Goal: Task Accomplishment & Management: Use online tool/utility

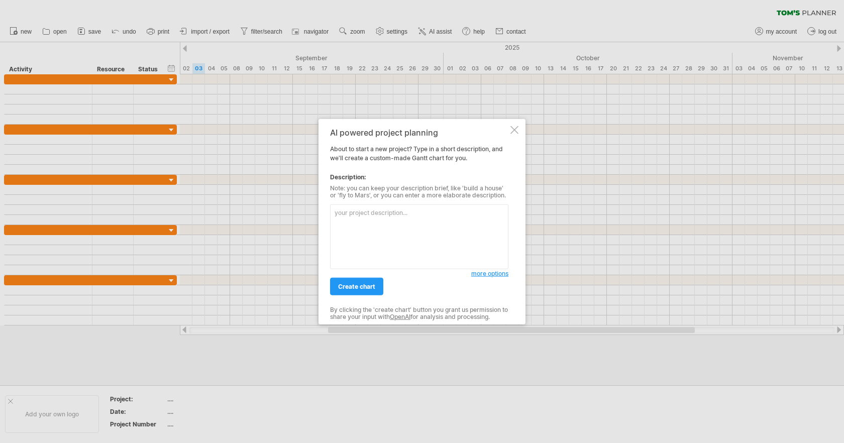
type textarea "d"
type textarea "Ｔ"
type textarea "w"
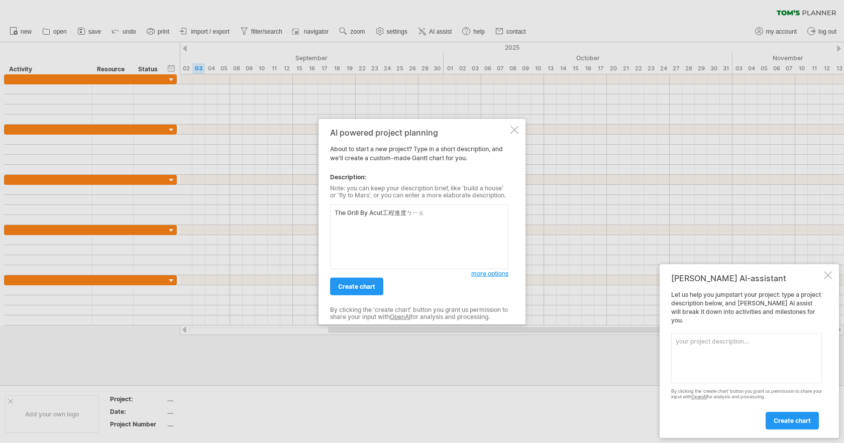
type textarea "The Grill By Acut工程進度表"
click at [370, 285] on span "create chart" at bounding box center [356, 287] width 37 height 8
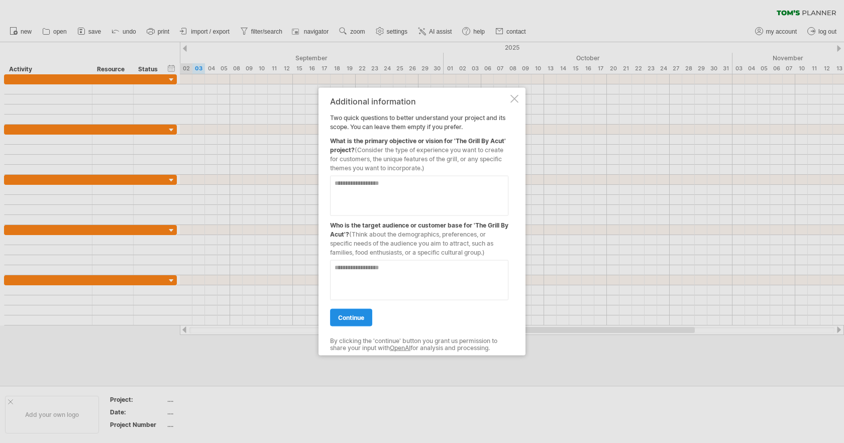
click at [356, 317] on span "continue" at bounding box center [351, 318] width 26 height 8
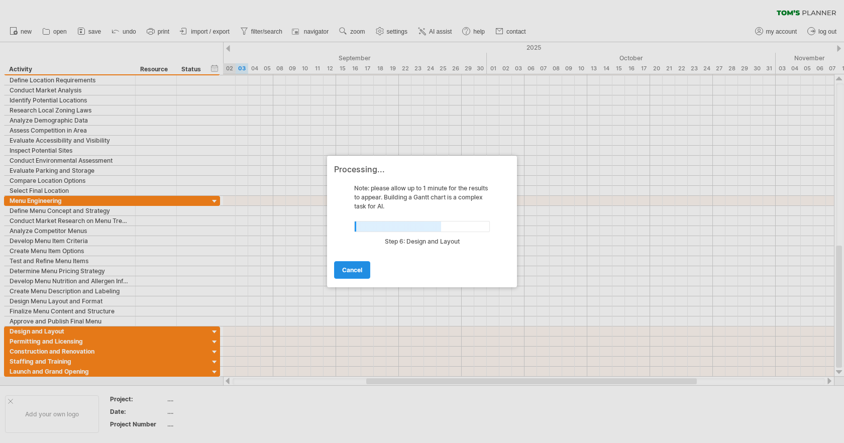
click at [358, 269] on span "cancel" at bounding box center [352, 270] width 20 height 8
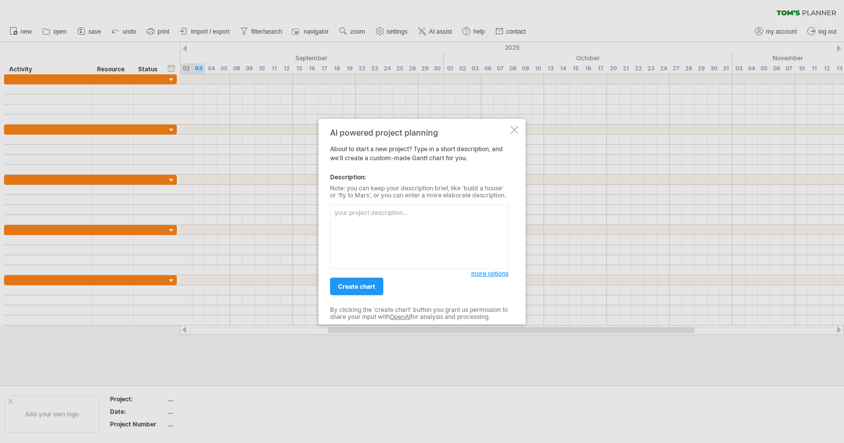
click at [494, 276] on span "more options" at bounding box center [489, 274] width 37 height 8
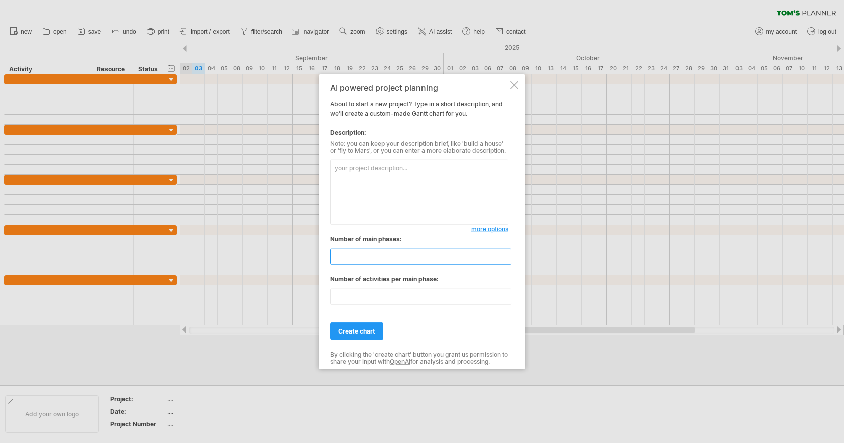
click at [506, 259] on input "*" at bounding box center [420, 257] width 181 height 16
type input "*"
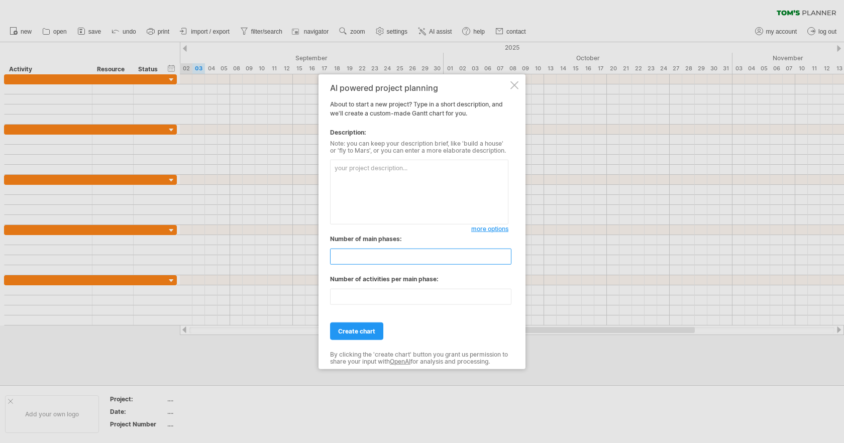
click at [506, 259] on input "*" at bounding box center [420, 257] width 181 height 16
click at [506, 299] on input "**" at bounding box center [420, 297] width 181 height 16
click at [506, 299] on input "*" at bounding box center [420, 297] width 181 height 16
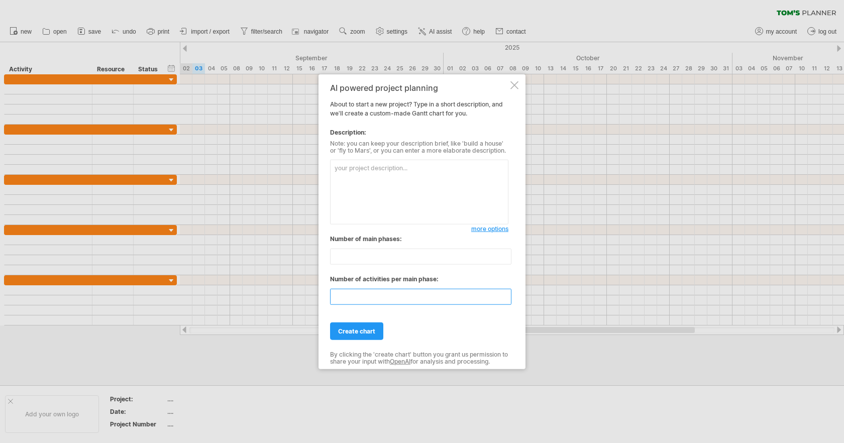
click at [506, 299] on input "*" at bounding box center [420, 297] width 181 height 16
type input "*"
click at [506, 299] on input "*" at bounding box center [420, 297] width 181 height 16
click at [342, 330] on span "create chart" at bounding box center [356, 332] width 37 height 8
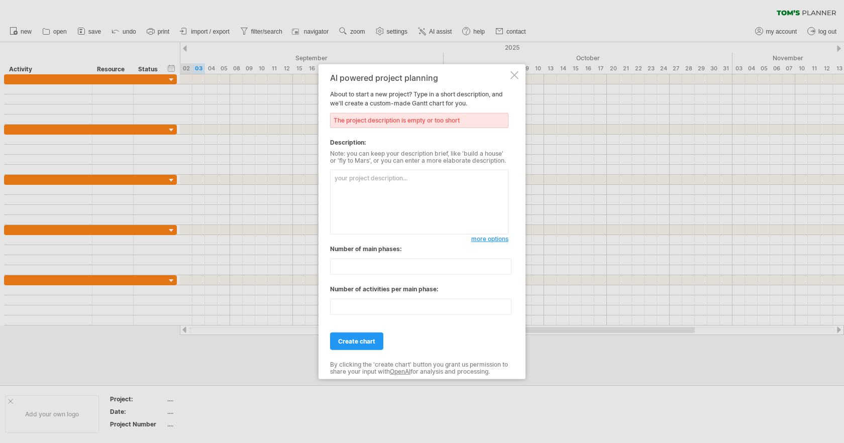
click at [384, 214] on textarea at bounding box center [419, 202] width 178 height 65
click at [349, 142] on div "Description:" at bounding box center [419, 142] width 178 height 9
drag, startPoint x: 331, startPoint y: 142, endPoint x: 367, endPoint y: 142, distance: 36.2
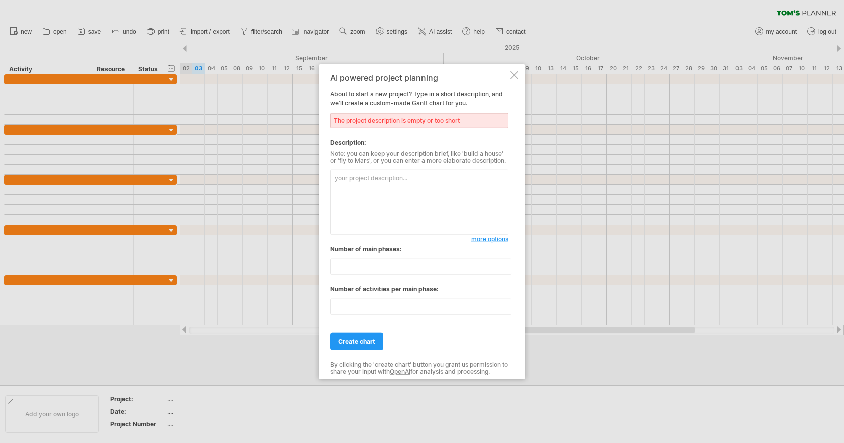
click at [367, 142] on div "Description:" at bounding box center [419, 142] width 178 height 9
drag, startPoint x: 367, startPoint y: 142, endPoint x: 339, endPoint y: 142, distance: 28.6
click at [339, 142] on div "Description:" at bounding box center [419, 142] width 178 height 9
click at [371, 201] on textarea at bounding box center [419, 202] width 178 height 65
type textarea "ㄎ"
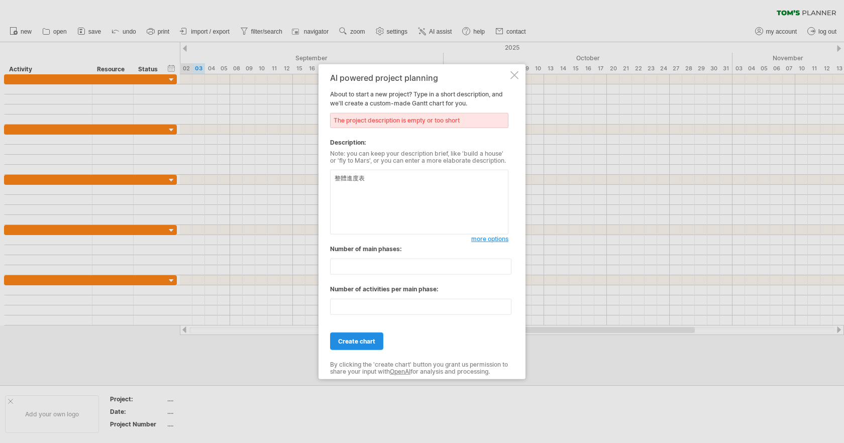
click at [370, 343] on span "create chart" at bounding box center [356, 342] width 37 height 8
click at [365, 340] on span "create chart" at bounding box center [356, 342] width 37 height 8
click at [388, 205] on textarea "整體進度表" at bounding box center [419, 202] width 178 height 65
type textarea "The Grill By Acut整體進度表"
click at [352, 341] on span "create chart" at bounding box center [356, 342] width 37 height 8
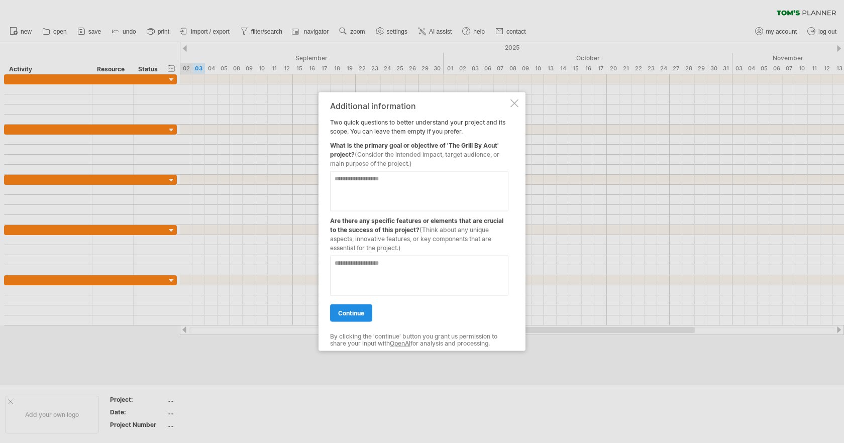
click at [365, 310] on link "continue" at bounding box center [351, 313] width 42 height 18
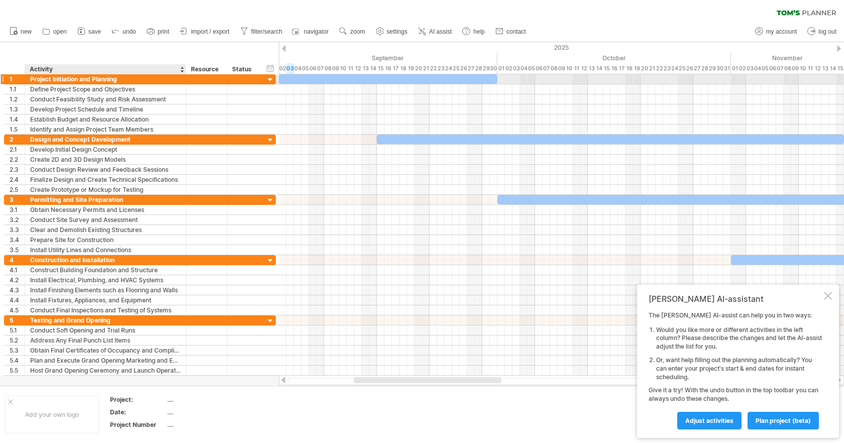
click at [153, 77] on div "Project Initiation and Planning" at bounding box center [105, 79] width 151 height 10
click at [104, 79] on input "**********" at bounding box center [105, 79] width 151 height 10
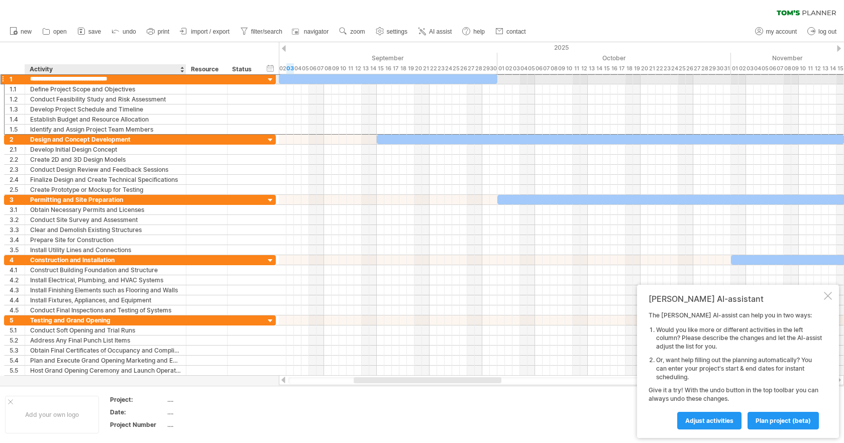
click at [104, 79] on input "**********" at bounding box center [105, 79] width 151 height 10
type input "*"
type input "****"
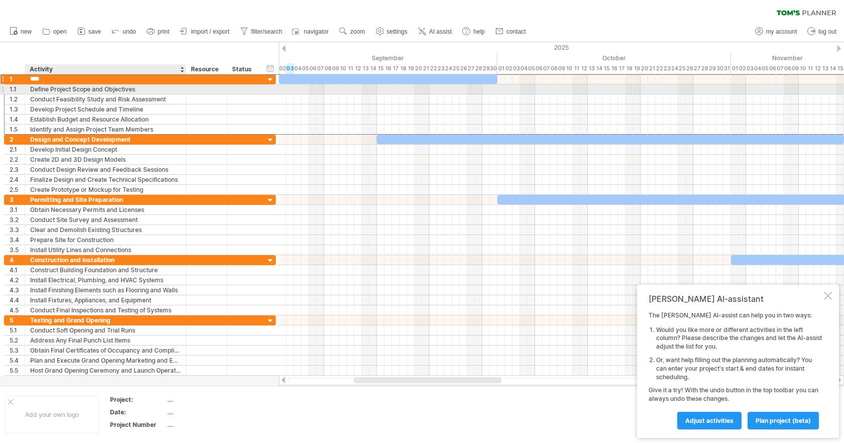
click at [107, 89] on div "Define Project Scope and Objectives" at bounding box center [105, 89] width 151 height 10
click at [88, 86] on input "**********" at bounding box center [105, 89] width 151 height 10
type input "*"
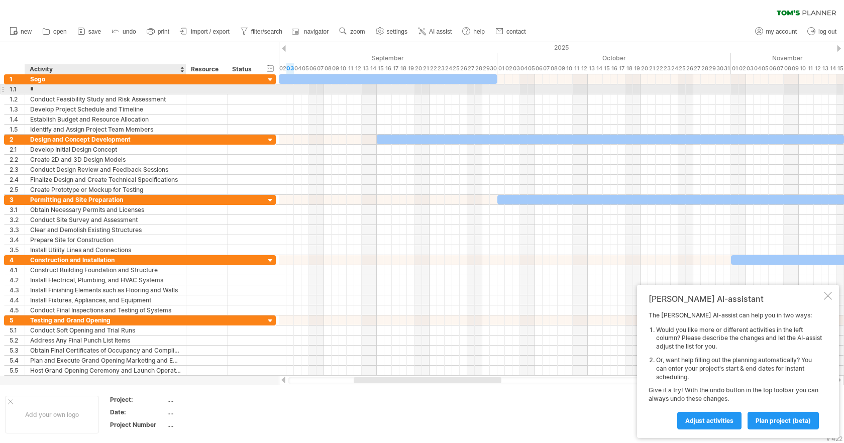
type input "*"
type input "*****"
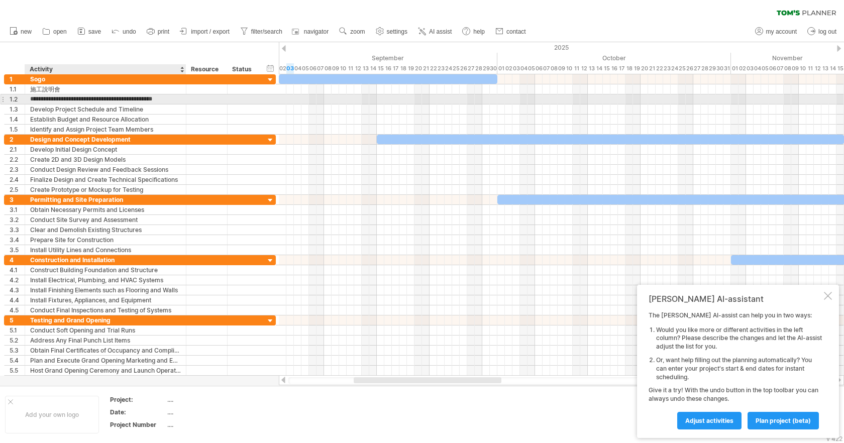
click at [66, 100] on input "**********" at bounding box center [105, 99] width 151 height 10
drag, startPoint x: 55, startPoint y: 98, endPoint x: 199, endPoint y: 97, distance: 144.2
click at [199, 97] on div "**********" at bounding box center [140, 99] width 272 height 11
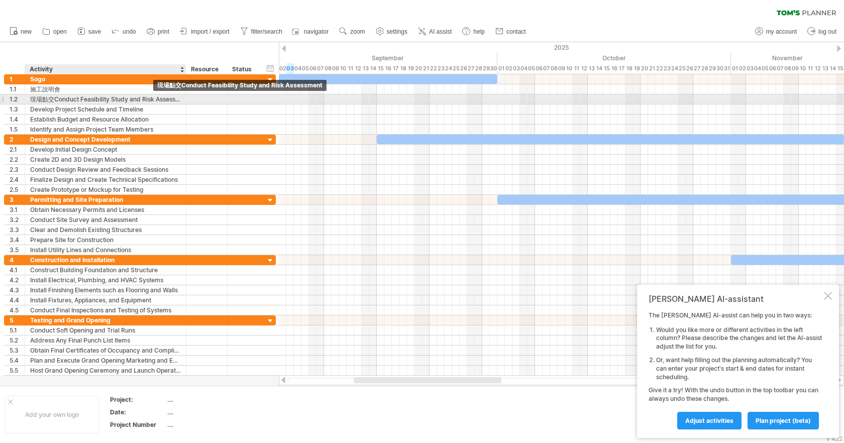
click at [61, 100] on div "現場點交Conduct Feasibility Study and Risk Assessment" at bounding box center [105, 99] width 151 height 10
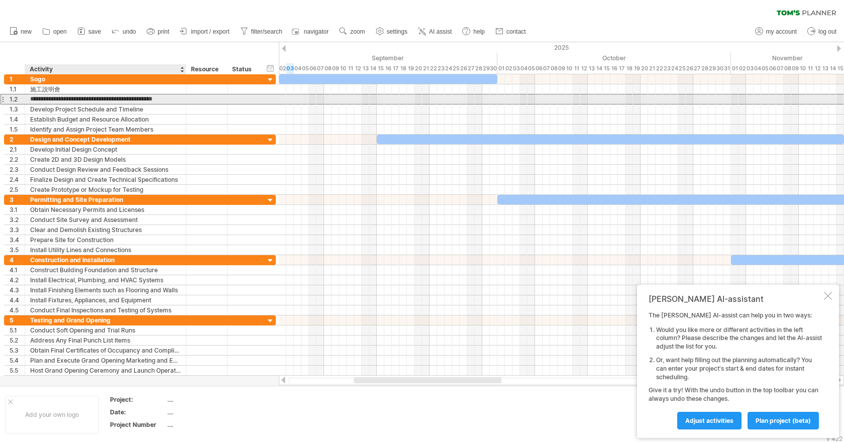
drag, startPoint x: 54, startPoint y: 98, endPoint x: 193, endPoint y: 98, distance: 139.1
click at [191, 100] on div "**********" at bounding box center [140, 99] width 272 height 11
type input "****"
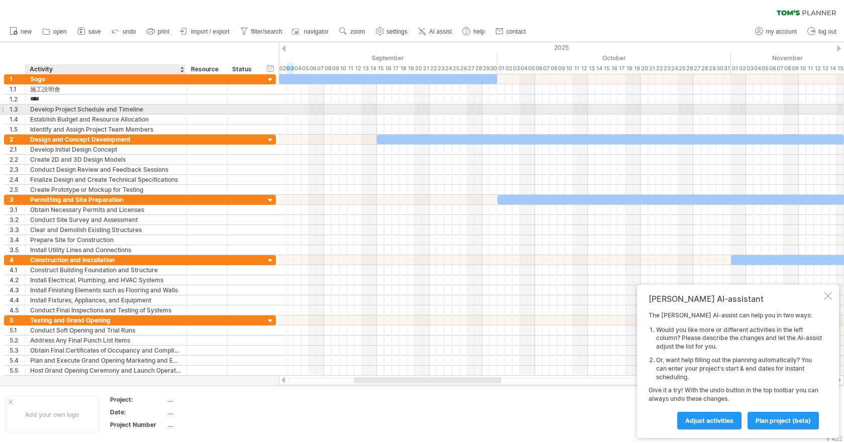
click at [150, 112] on div "Develop Project Schedule and Timeline" at bounding box center [105, 109] width 151 height 10
click at [150, 112] on input "**********" at bounding box center [105, 109] width 151 height 10
type input "*"
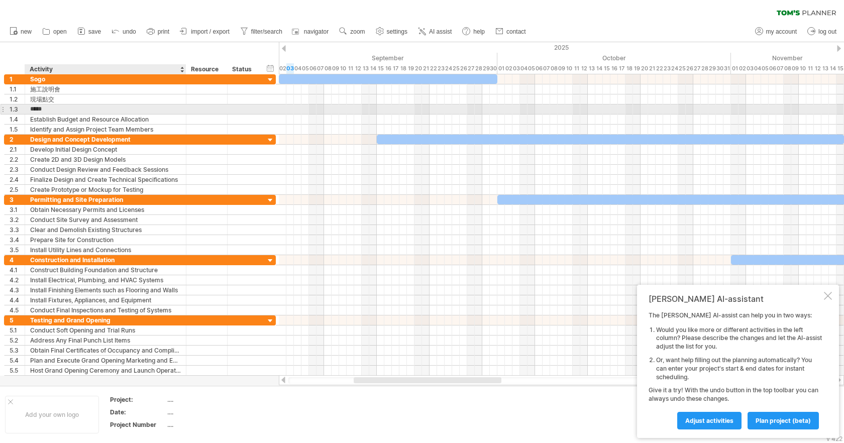
type input "****"
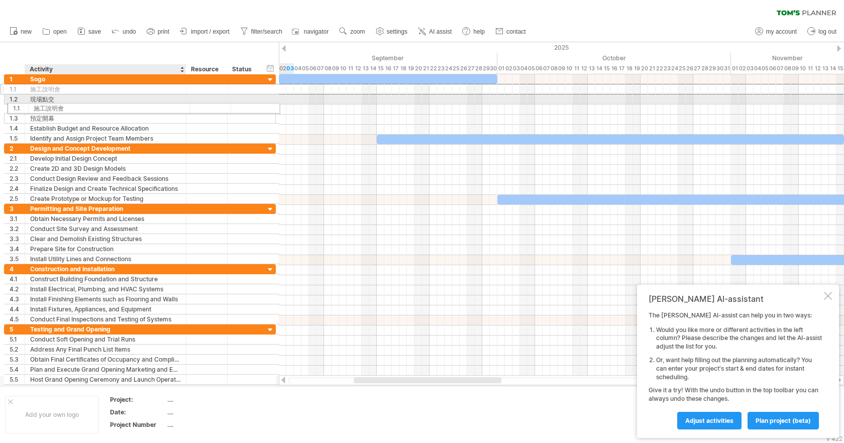
drag, startPoint x: 42, startPoint y: 90, endPoint x: 43, endPoint y: 106, distance: 16.6
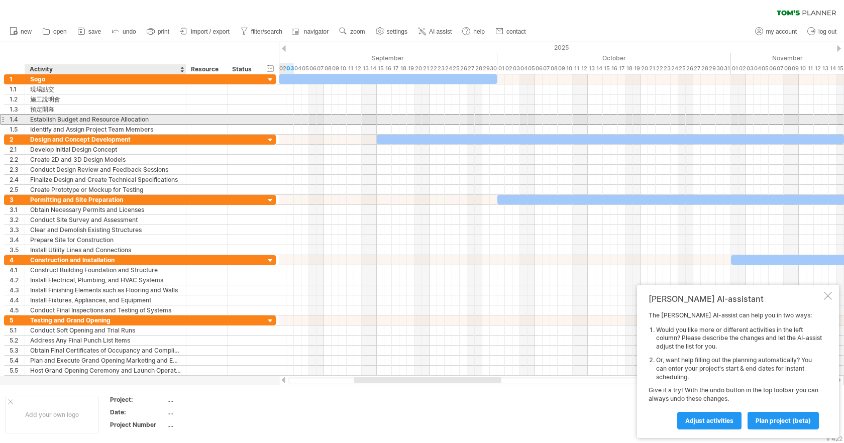
click at [42, 119] on div "Establish Budget and Resource Allocation" at bounding box center [105, 120] width 151 height 10
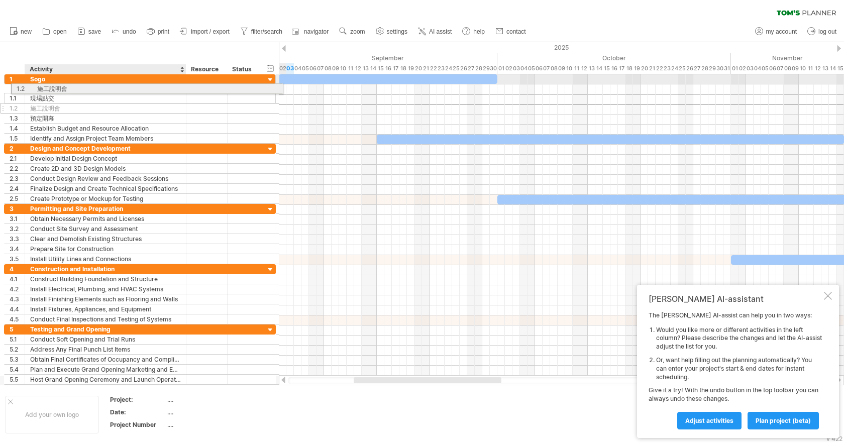
drag, startPoint x: 65, startPoint y: 99, endPoint x: 71, endPoint y: 87, distance: 13.5
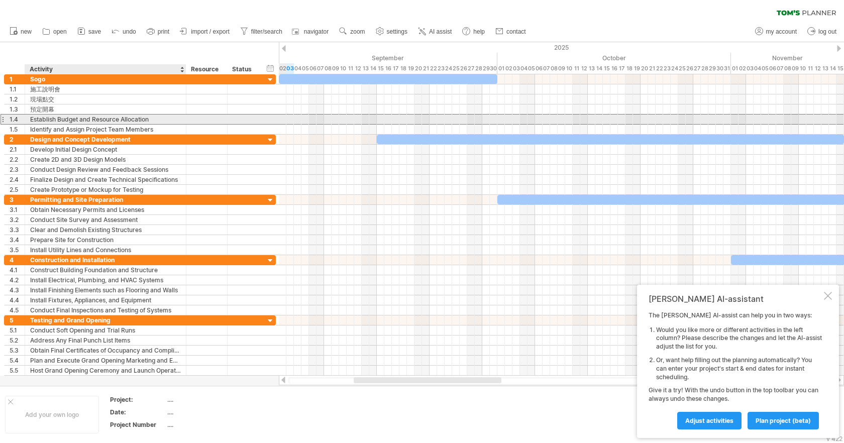
click at [92, 119] on div "Establish Budget and Resource Allocation" at bounding box center [105, 120] width 151 height 10
click at [92, 119] on input "**********" at bounding box center [105, 120] width 151 height 10
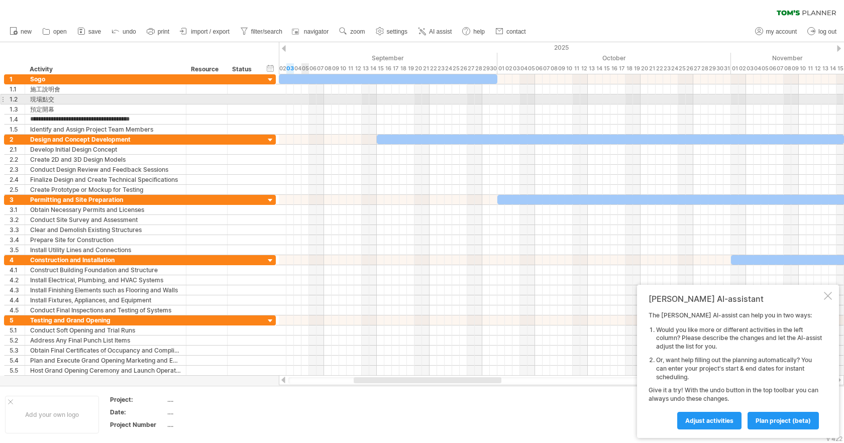
click at [302, 99] on div at bounding box center [561, 99] width 565 height 10
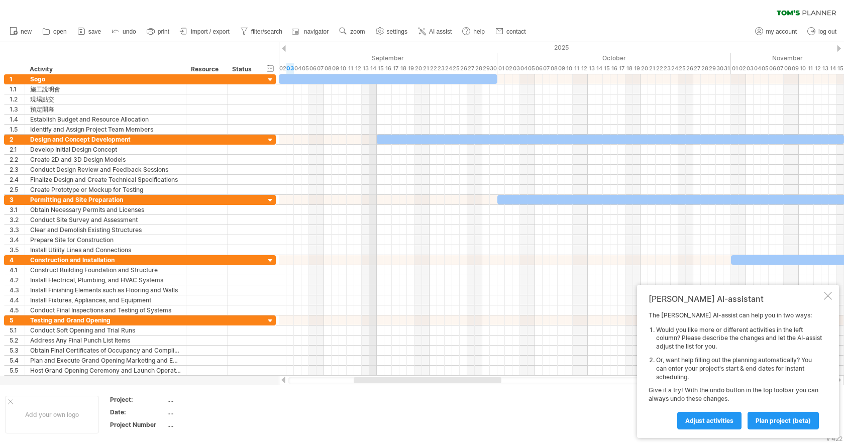
click at [376, 57] on div "September" at bounding box center [384, 58] width 226 height 11
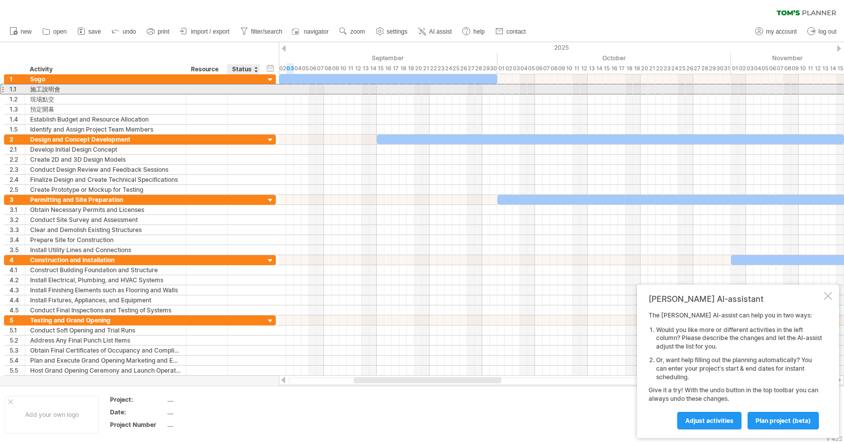
click at [256, 91] on div at bounding box center [244, 89] width 33 height 10
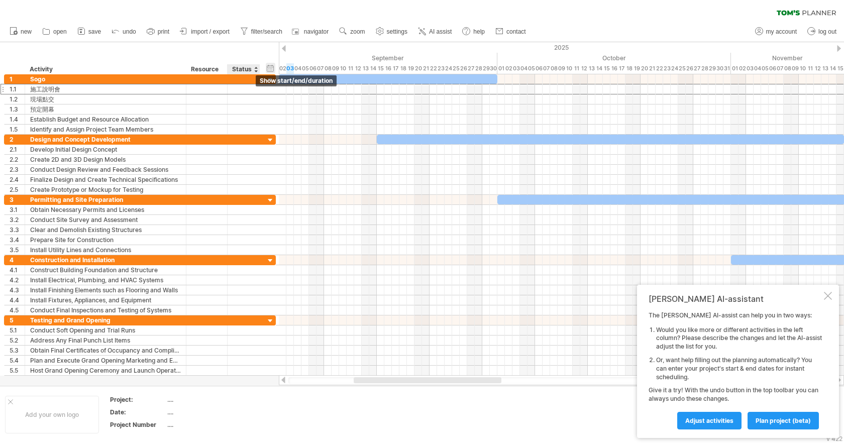
click at [271, 69] on div "hide start/end/duration show start/end/duration" at bounding box center [271, 68] width 10 height 11
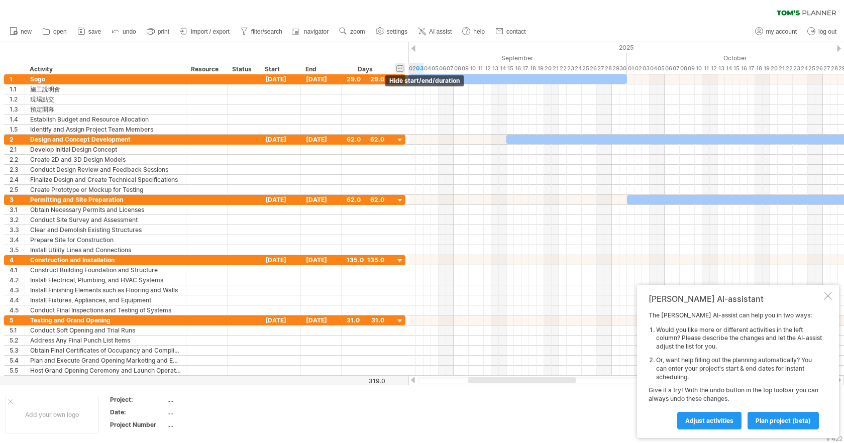
click at [271, 69] on div "Start" at bounding box center [280, 69] width 30 height 10
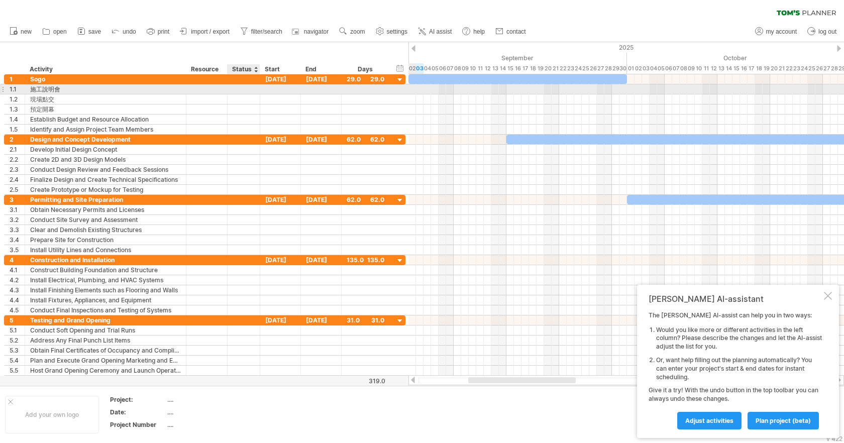
click at [237, 88] on div at bounding box center [244, 89] width 22 height 10
click at [237, 88] on input "text" at bounding box center [244, 89] width 22 height 10
type input "*"
type input "********"
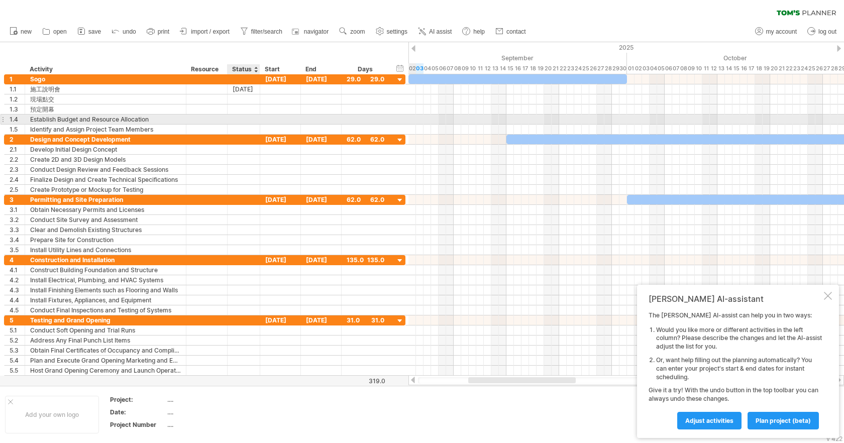
click at [239, 118] on div at bounding box center [244, 120] width 22 height 10
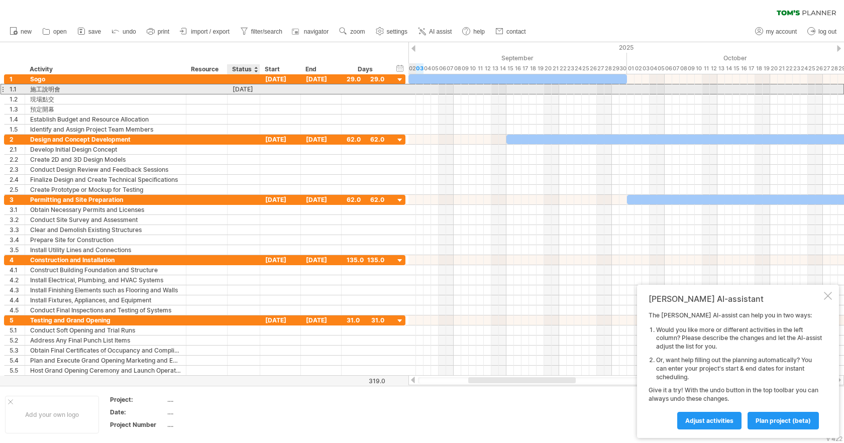
click at [244, 88] on div "[DATE]" at bounding box center [244, 89] width 22 height 10
click at [239, 88] on input "********" at bounding box center [244, 89] width 22 height 10
click at [361, 86] on div at bounding box center [366, 89] width 38 height 10
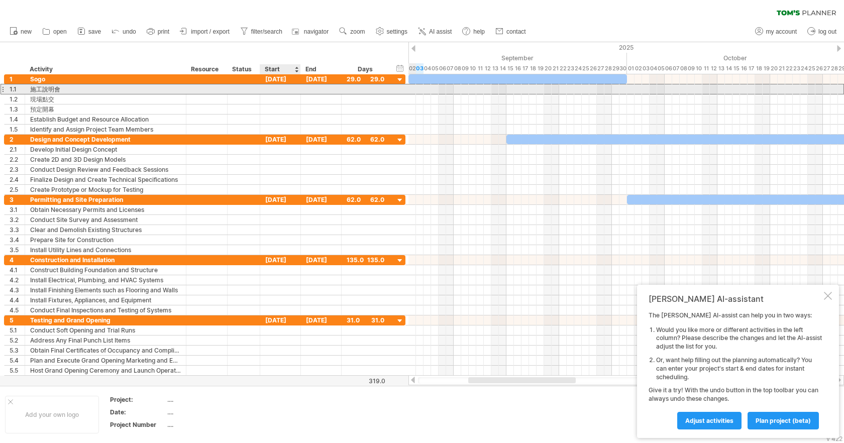
click at [284, 90] on div at bounding box center [280, 89] width 41 height 10
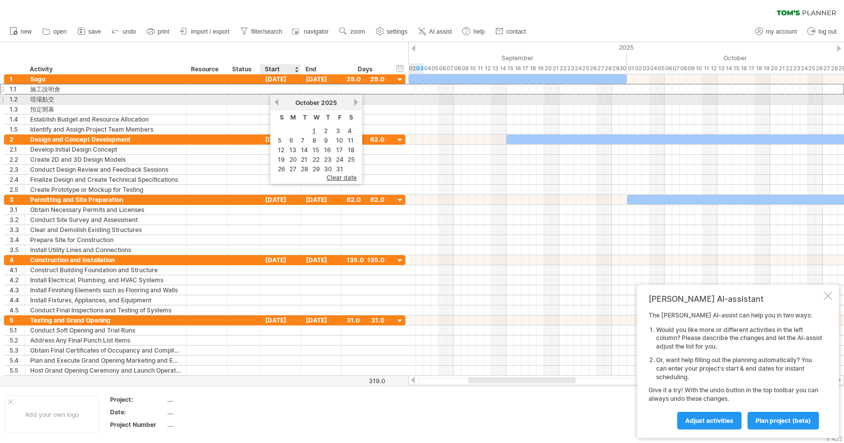
click at [276, 100] on link "previous" at bounding box center [277, 102] width 8 height 8
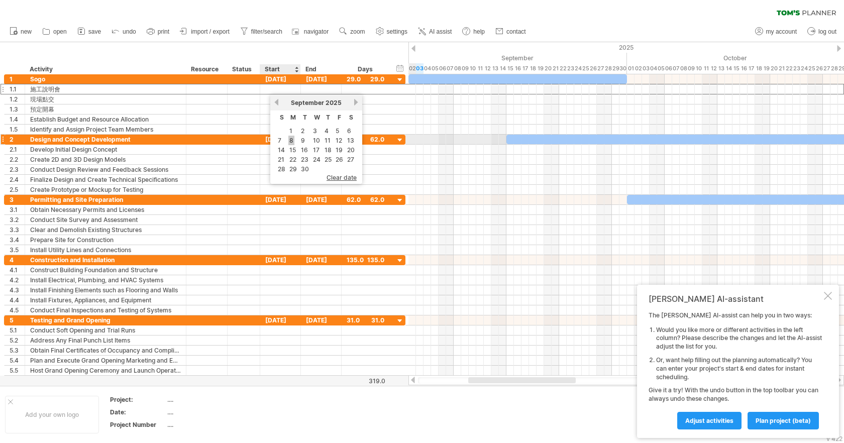
click at [290, 142] on link "8" at bounding box center [291, 141] width 6 height 10
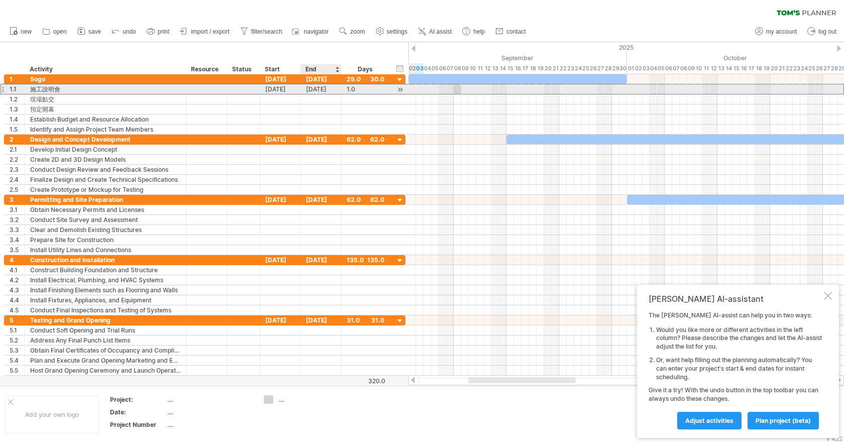
click at [321, 89] on div "[DATE]" at bounding box center [321, 89] width 41 height 10
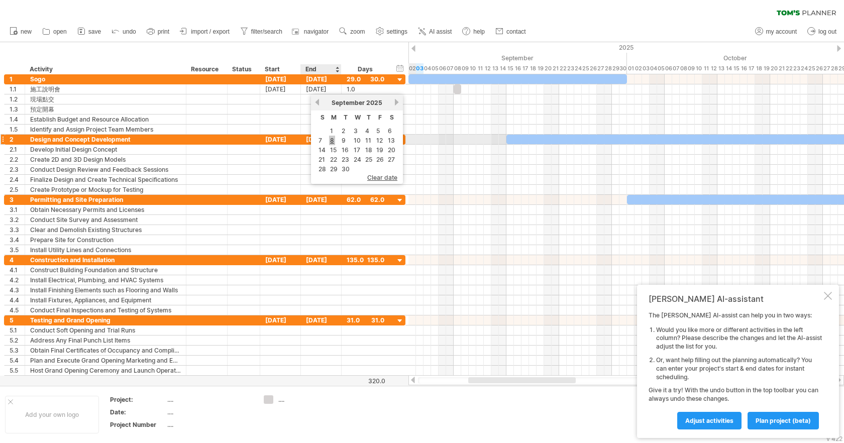
click at [329, 142] on link "8" at bounding box center [332, 141] width 6 height 10
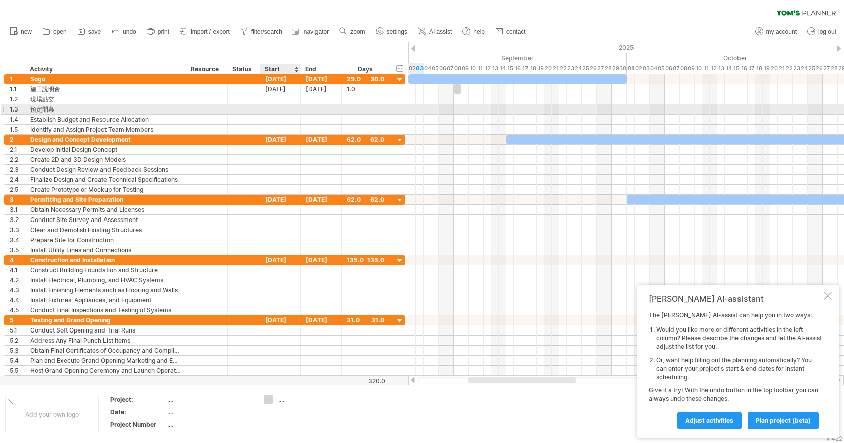
click at [304, 111] on div at bounding box center [321, 109] width 41 height 10
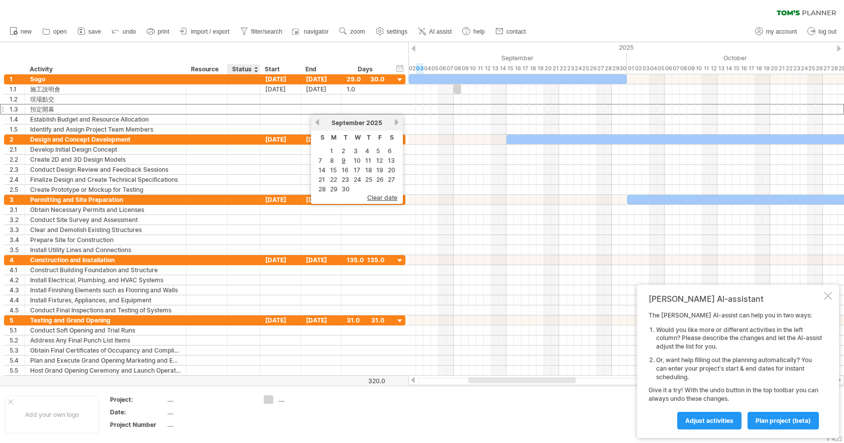
click at [242, 68] on div "Status" at bounding box center [243, 69] width 22 height 10
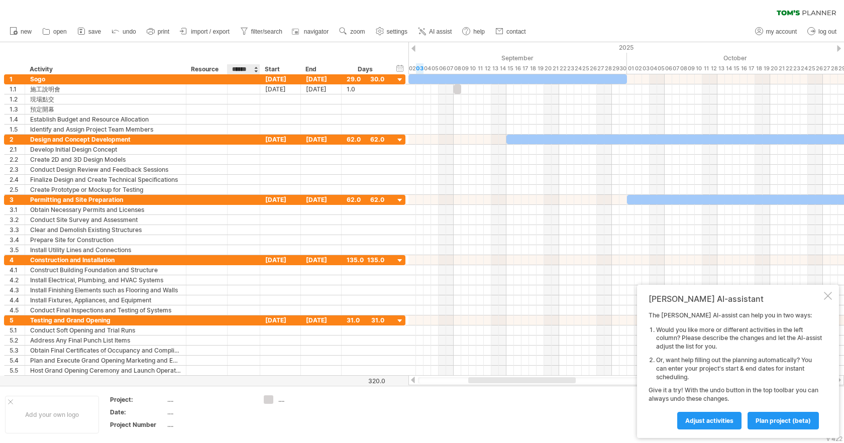
click at [242, 68] on input "******" at bounding box center [243, 69] width 22 height 10
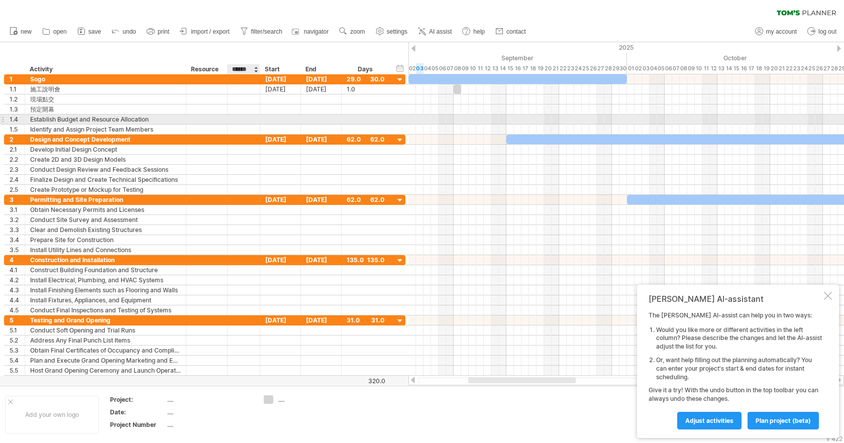
click at [245, 119] on div at bounding box center [244, 120] width 22 height 10
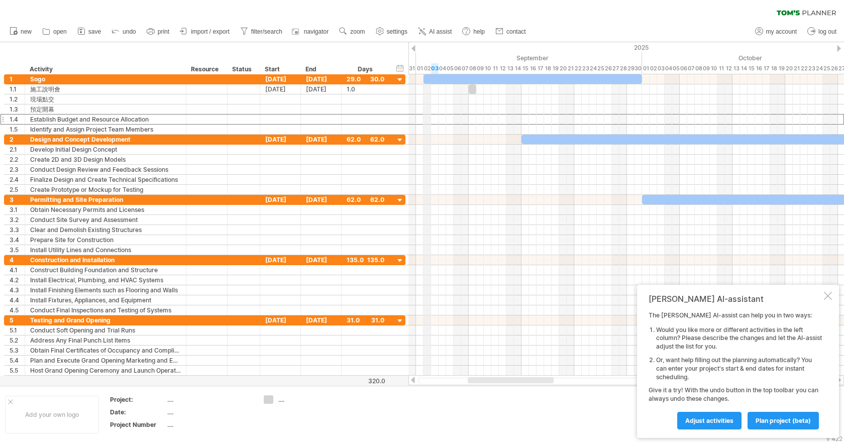
drag, startPoint x: 410, startPoint y: 50, endPoint x: 427, endPoint y: 48, distance: 17.7
click at [427, 48] on div "2025" at bounding box center [458, 47] width 1756 height 11
drag, startPoint x: 405, startPoint y: 80, endPoint x: 372, endPoint y: 83, distance: 33.8
click at [372, 83] on div "1 **** Sogo [DATE] [DATE] 29.0 30.0" at bounding box center [204, 79] width 401 height 11
drag, startPoint x: 416, startPoint y: 50, endPoint x: 420, endPoint y: 55, distance: 6.1
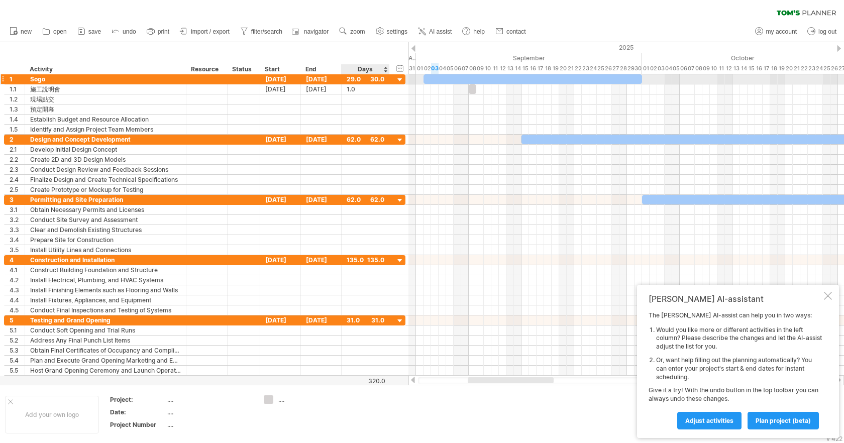
drag, startPoint x: 400, startPoint y: 81, endPoint x: 357, endPoint y: 82, distance: 43.2
drag, startPoint x: 374, startPoint y: 55, endPoint x: 313, endPoint y: 57, distance: 60.8
click at [313, 57] on div "hide start/end/duration show start/end/duration ******** Activity ******** Reso…" at bounding box center [204, 58] width 408 height 32
click at [208, 69] on div "Resource" at bounding box center [206, 69] width 31 height 10
click at [0, 0] on input "********" at bounding box center [0, 0] width 0 height 0
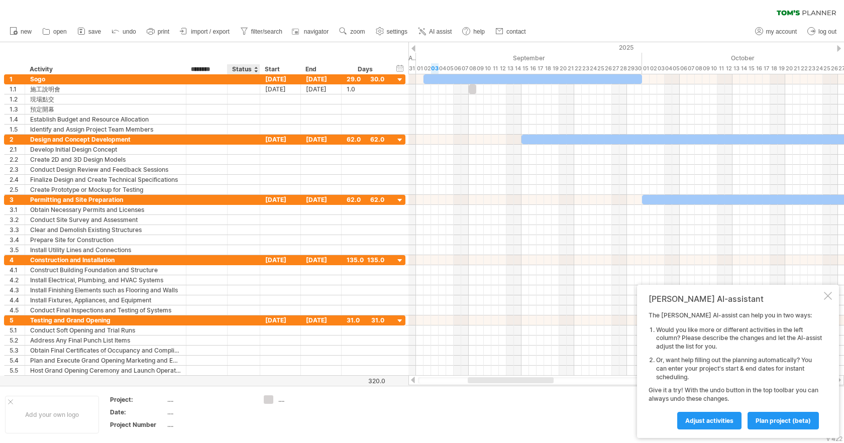
click at [242, 49] on div "hide start/end/duration show start/end/duration ******** Activity ******** Reso…" at bounding box center [204, 58] width 408 height 32
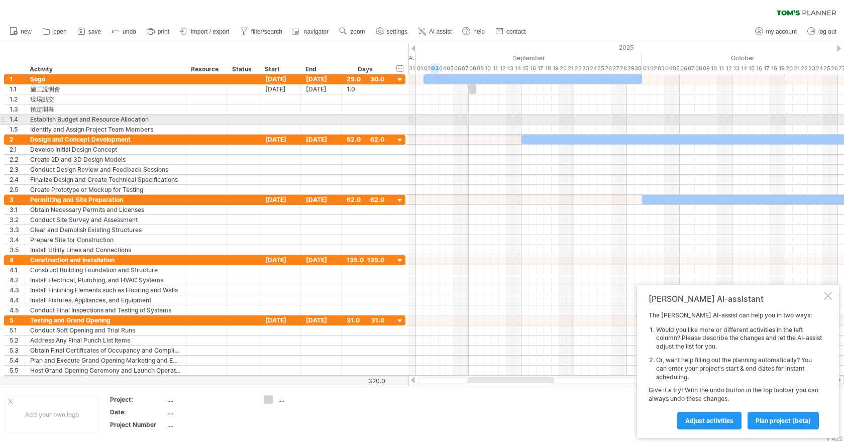
click at [4, 118] on div at bounding box center [3, 119] width 4 height 11
click at [4, 119] on div at bounding box center [3, 119] width 4 height 11
click at [0, 119] on div "**********" at bounding box center [203, 224] width 406 height 301
click at [13, 121] on div "1.4" at bounding box center [17, 120] width 15 height 10
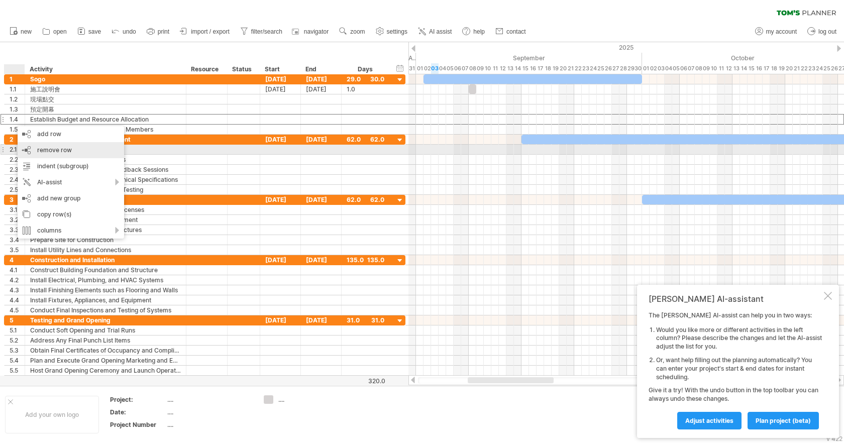
click at [80, 148] on div "remove row remove selected rows" at bounding box center [71, 150] width 106 height 16
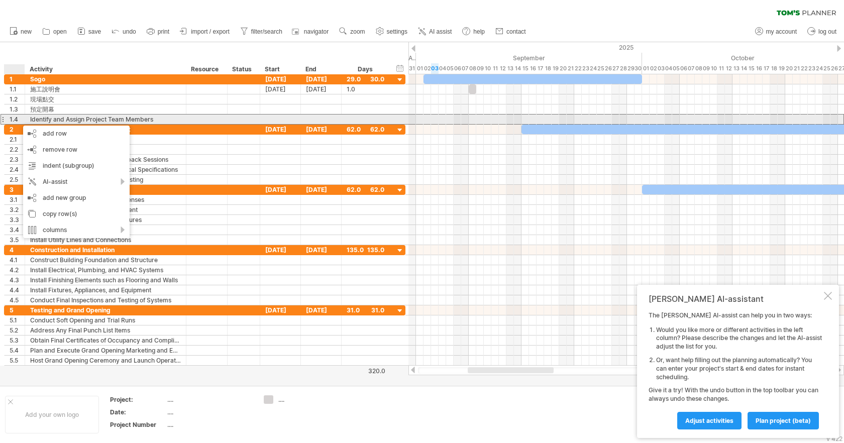
click at [18, 121] on div "1.4" at bounding box center [17, 120] width 15 height 10
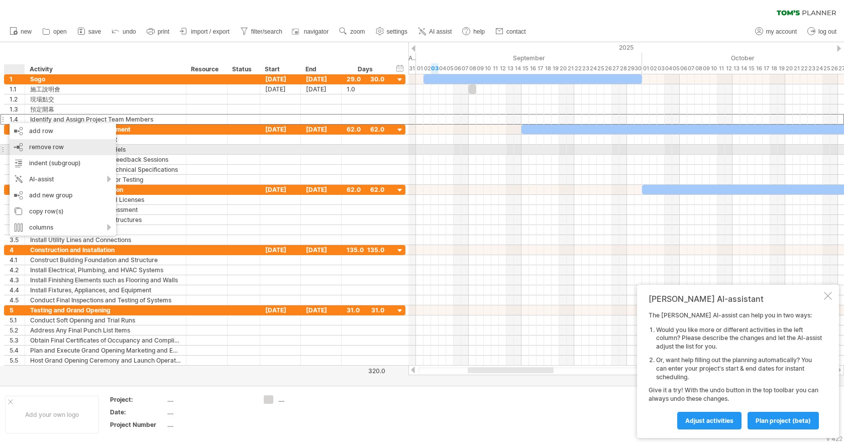
click at [76, 148] on div "remove row remove selected rows" at bounding box center [63, 147] width 106 height 16
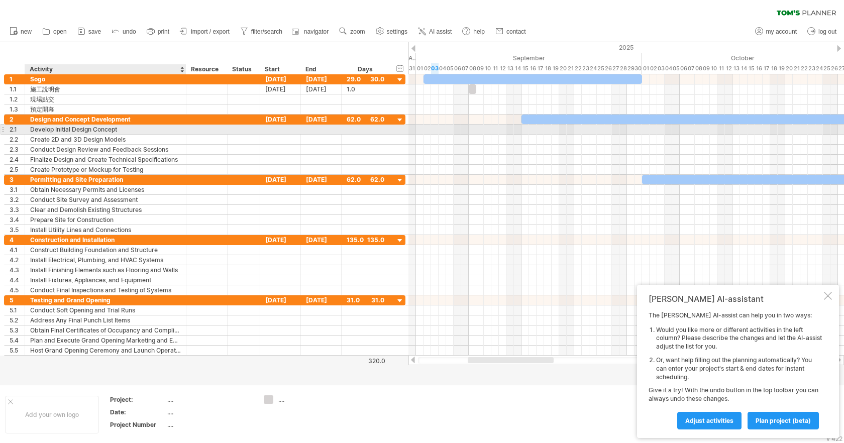
click at [47, 127] on div "Develop Initial Design Concept" at bounding box center [105, 130] width 151 height 10
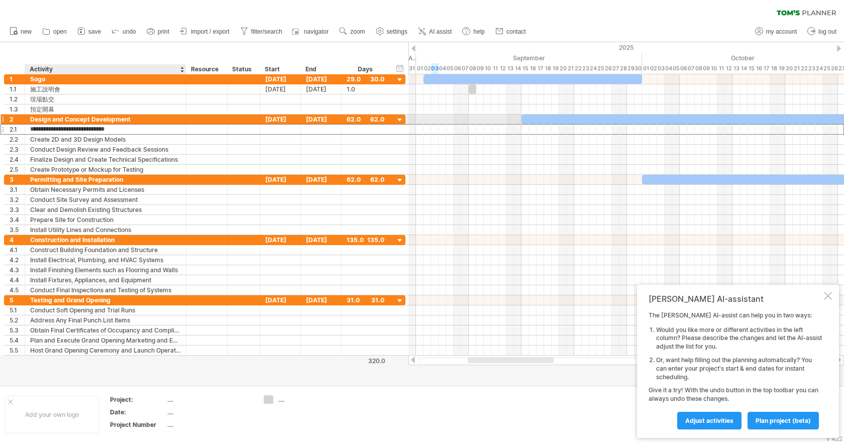
click at [64, 121] on div "Design and Concept Development" at bounding box center [105, 120] width 151 height 10
click at [64, 121] on input "**********" at bounding box center [105, 120] width 151 height 10
type input "*"
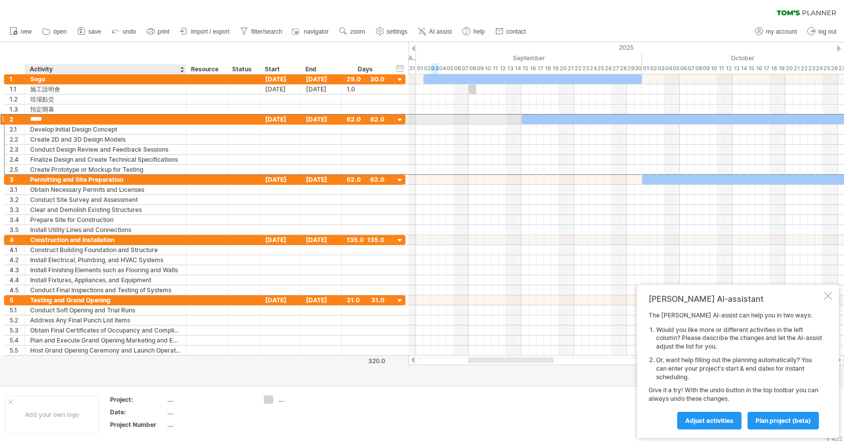
type input "****"
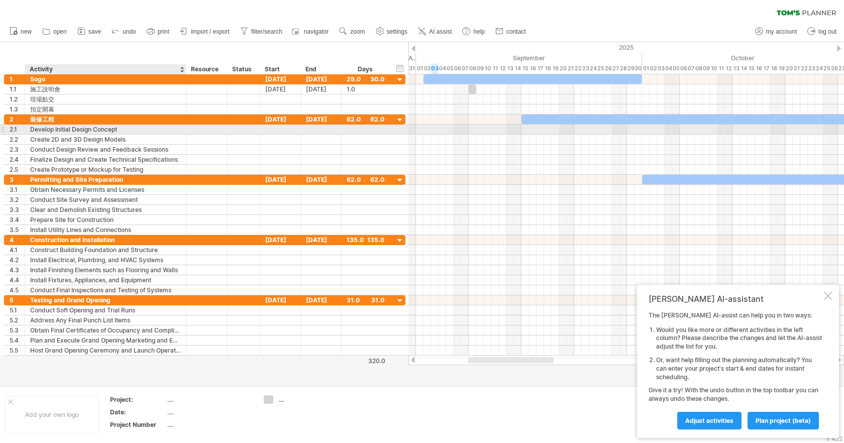
click at [57, 131] on div "Develop Initial Design Concept" at bounding box center [105, 130] width 151 height 10
type input "*"
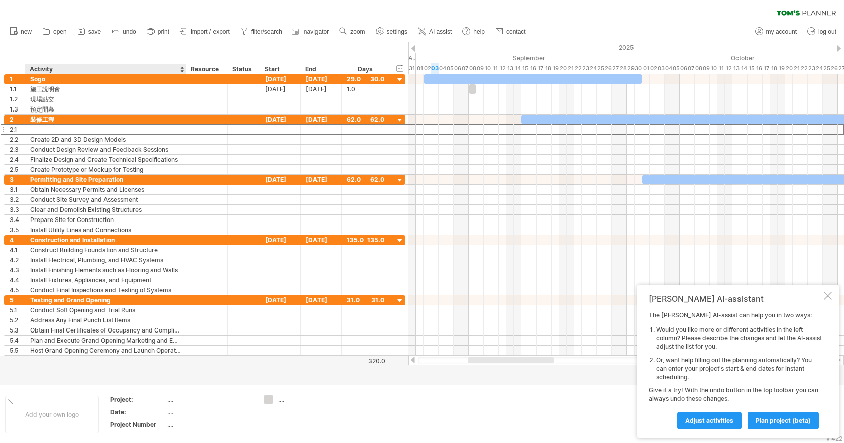
click at [36, 375] on div at bounding box center [422, 213] width 844 height 343
click at [32, 363] on div at bounding box center [422, 213] width 844 height 343
click at [5, 297] on div "5" at bounding box center [15, 300] width 21 height 10
click at [3, 297] on div at bounding box center [3, 300] width 4 height 11
click at [3, 299] on div at bounding box center [3, 300] width 4 height 11
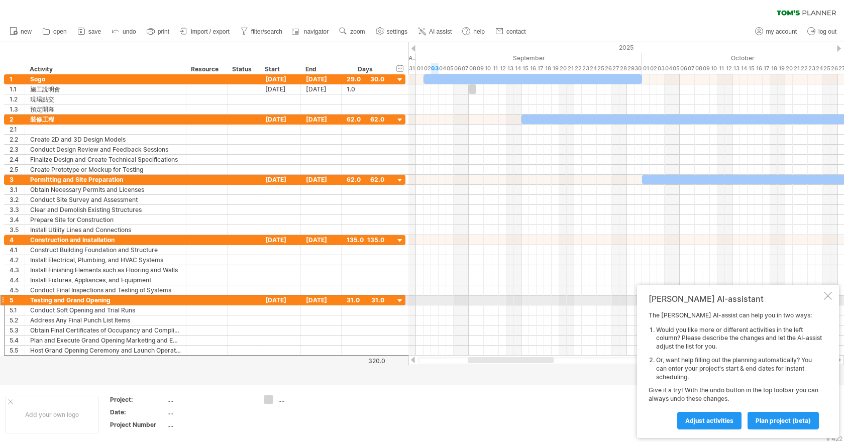
click at [3, 299] on div at bounding box center [3, 300] width 4 height 11
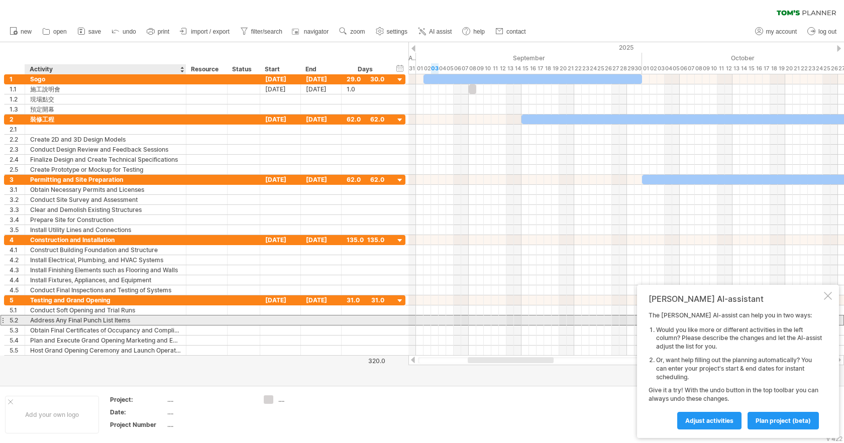
click at [31, 325] on div "**********" at bounding box center [204, 320] width 401 height 11
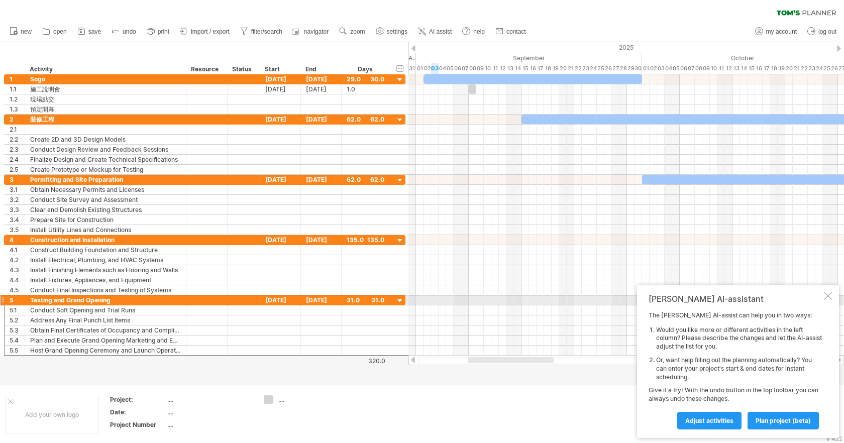
click at [2, 299] on div at bounding box center [3, 300] width 4 height 11
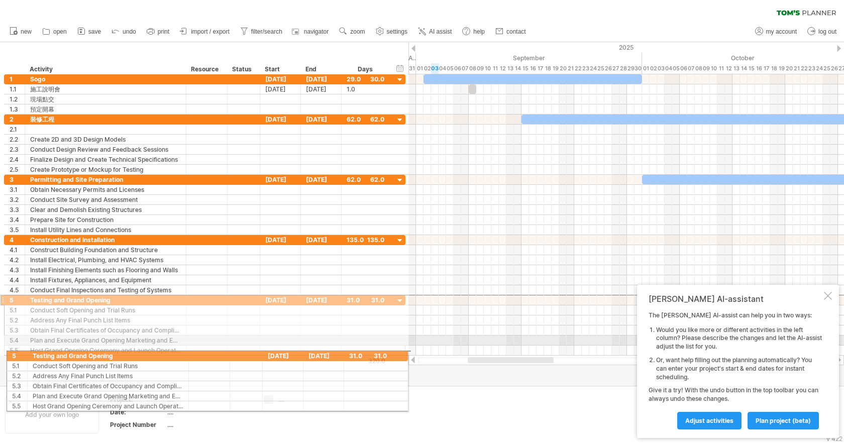
drag, startPoint x: 4, startPoint y: 299, endPoint x: 4, endPoint y: 354, distance: 55.3
click at [4, 354] on div "**********" at bounding box center [203, 219] width 406 height 290
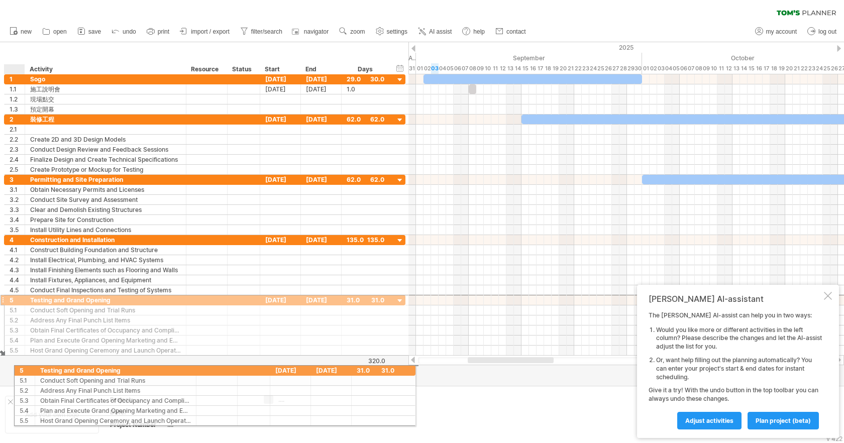
drag, startPoint x: 3, startPoint y: 300, endPoint x: 6, endPoint y: 366, distance: 65.3
click at [6, 366] on div "Trying to reach [DOMAIN_NAME] Connected again... 0% clear filter new 1" at bounding box center [422, 221] width 844 height 443
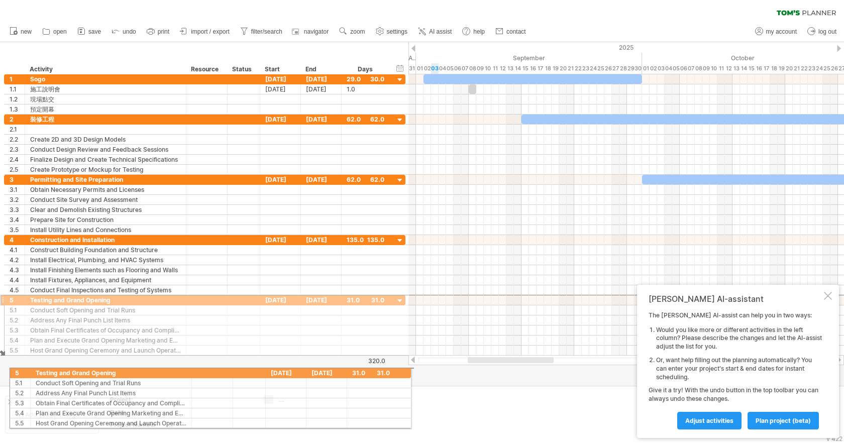
drag, startPoint x: 4, startPoint y: 301, endPoint x: 6, endPoint y: 371, distance: 70.4
click at [6, 371] on div "Trying to reach [DOMAIN_NAME] Connected again... 0% clear filter new 1" at bounding box center [422, 221] width 844 height 443
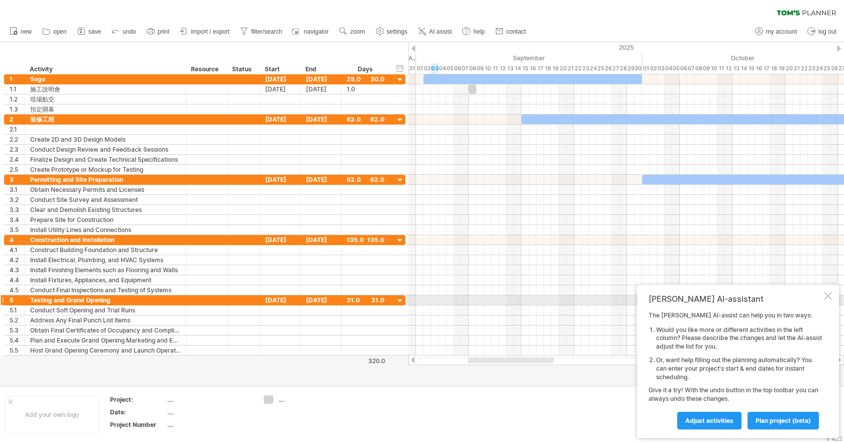
click at [2, 302] on div at bounding box center [3, 300] width 4 height 11
drag, startPoint x: 2, startPoint y: 302, endPoint x: 43, endPoint y: 301, distance: 41.2
click at [43, 301] on div "**********" at bounding box center [204, 300] width 401 height 11
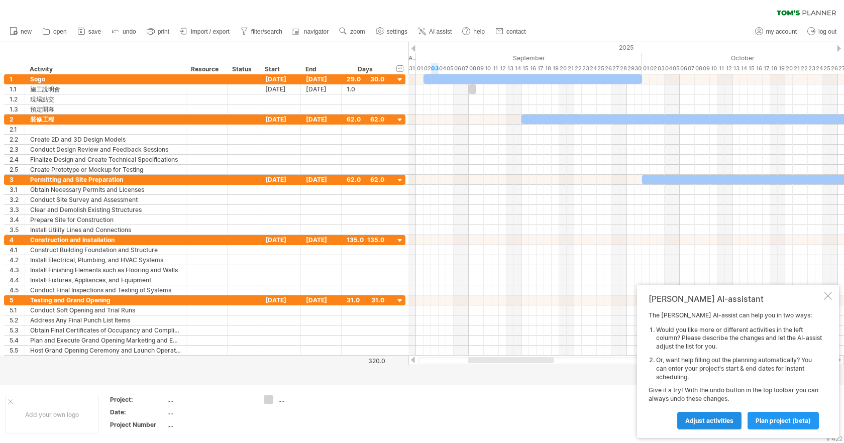
click at [724, 424] on link "Adjust activities" at bounding box center [709, 421] width 64 height 18
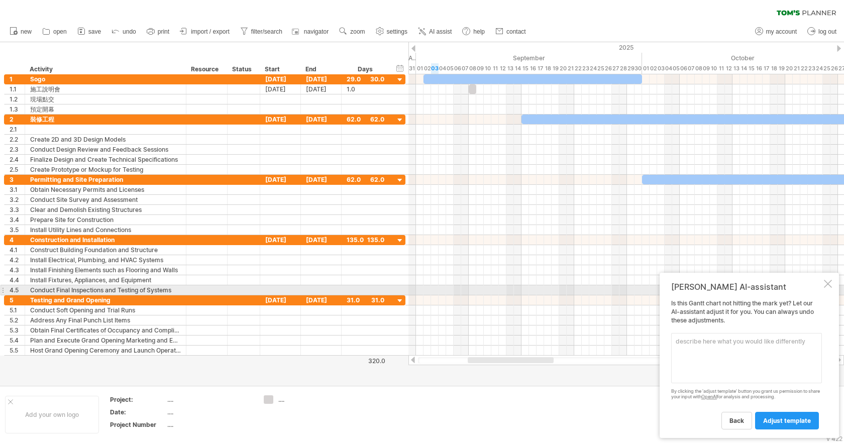
click at [826, 290] on div "[PERSON_NAME] AI-assistant Is this Gantt chart not hitting the mark yet? Let ou…" at bounding box center [749, 355] width 179 height 165
click at [831, 288] on div at bounding box center [828, 284] width 8 height 8
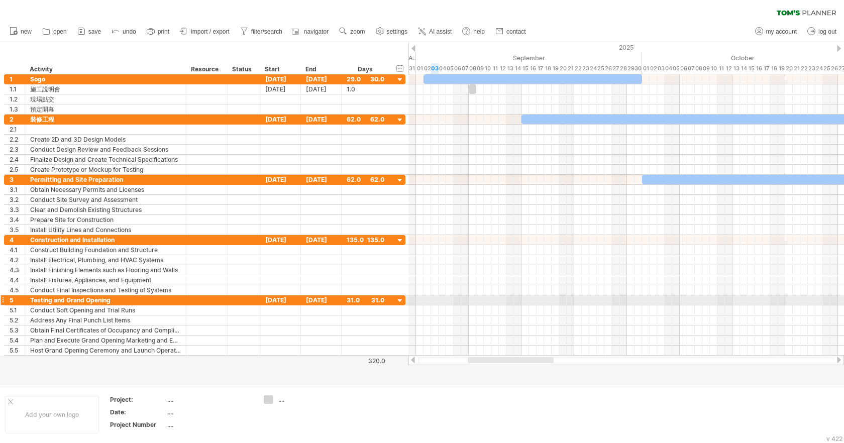
click at [2, 298] on div at bounding box center [3, 300] width 4 height 11
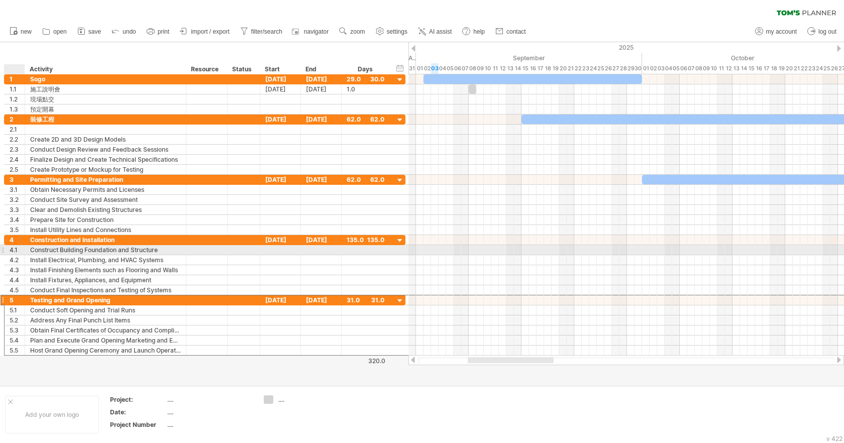
click at [10, 246] on div "4.1" at bounding box center [17, 250] width 15 height 10
click at [0, 250] on div "**********" at bounding box center [203, 214] width 406 height 281
click at [2, 250] on div at bounding box center [3, 250] width 4 height 11
click at [4, 250] on div at bounding box center [3, 250] width 4 height 11
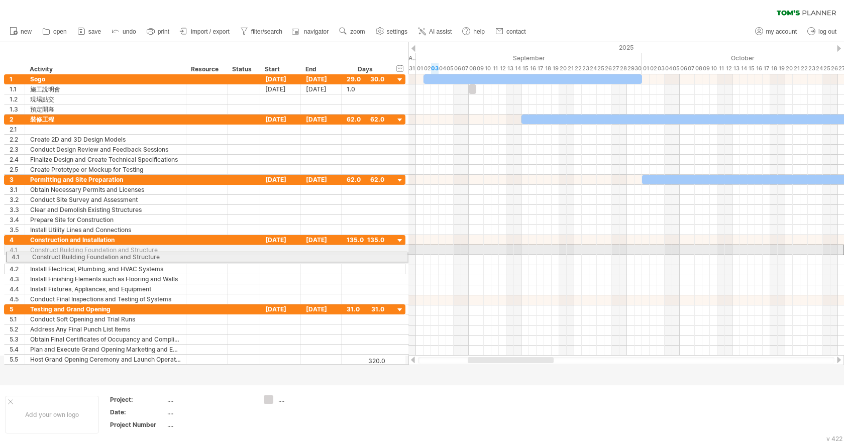
click at [5, 254] on div "**********" at bounding box center [204, 250] width 401 height 11
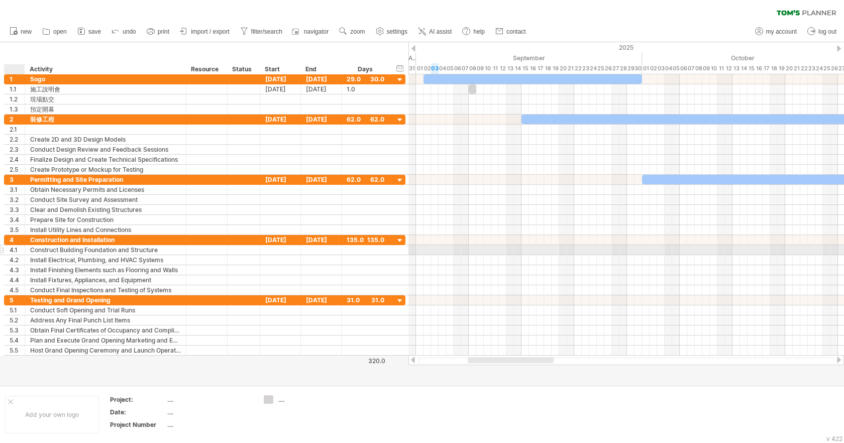
click at [27, 254] on div "**********" at bounding box center [105, 250] width 161 height 10
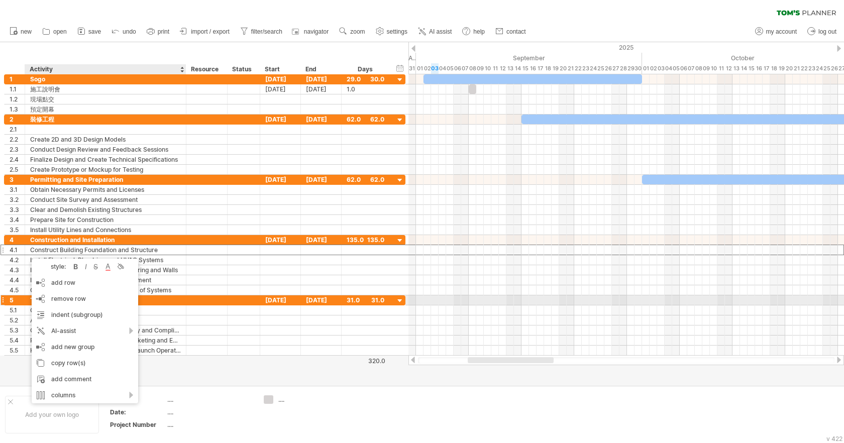
click at [13, 302] on div "5" at bounding box center [17, 300] width 15 height 10
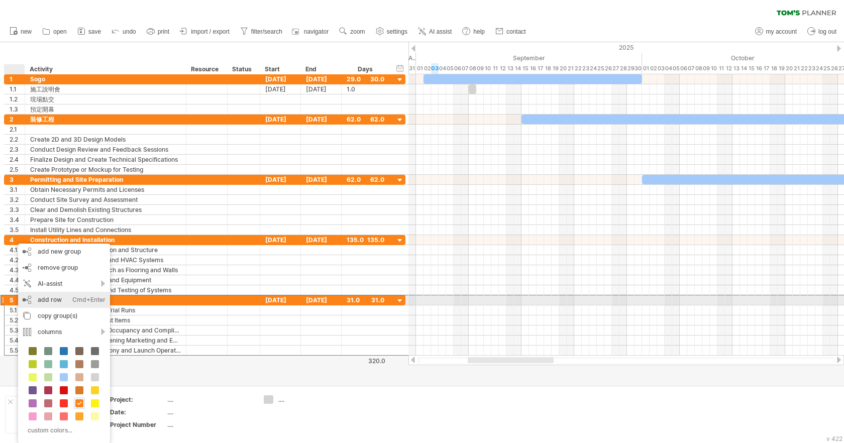
click at [55, 301] on div "add row Ctrl+Enter Cmd+Enter" at bounding box center [64, 300] width 92 height 16
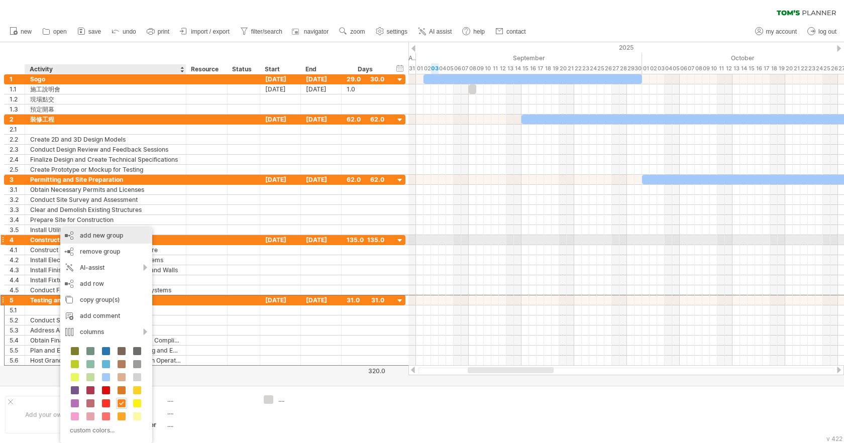
click at [111, 239] on div "add new group" at bounding box center [106, 236] width 92 height 16
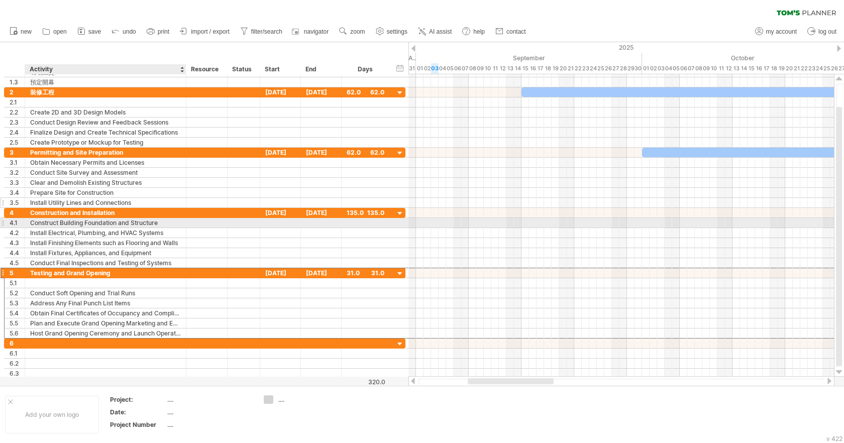
click at [54, 204] on div "Install Utility Lines and Connections" at bounding box center [105, 203] width 151 height 10
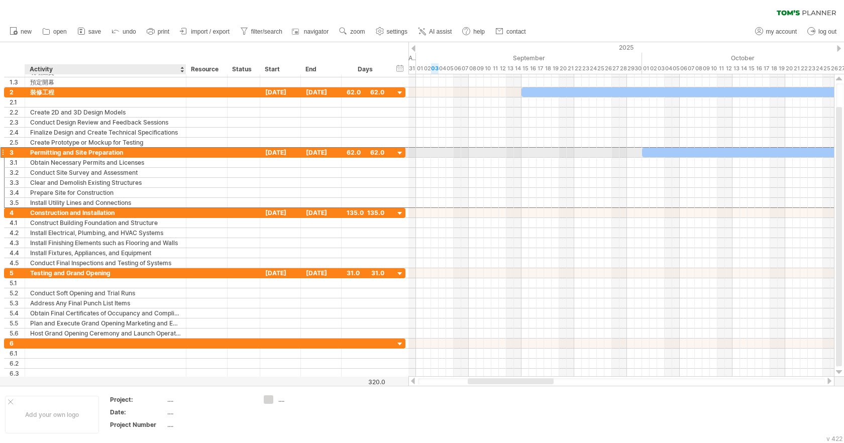
click at [86, 151] on div "Permitting and Site Preparation" at bounding box center [105, 153] width 151 height 10
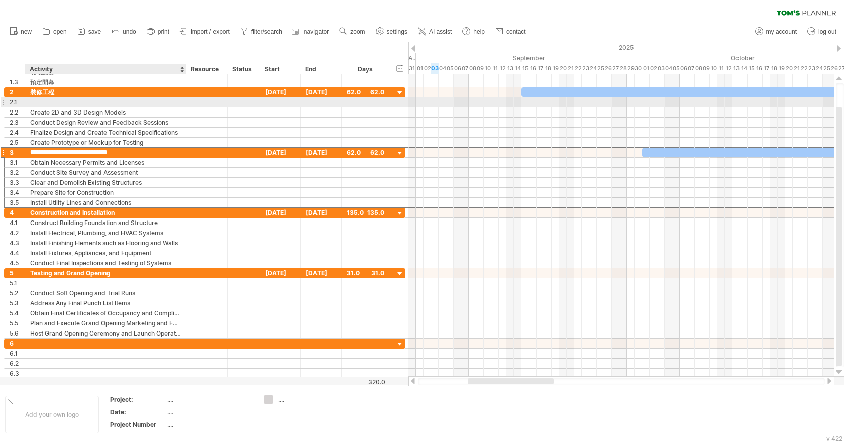
click at [58, 104] on div at bounding box center [105, 102] width 151 height 10
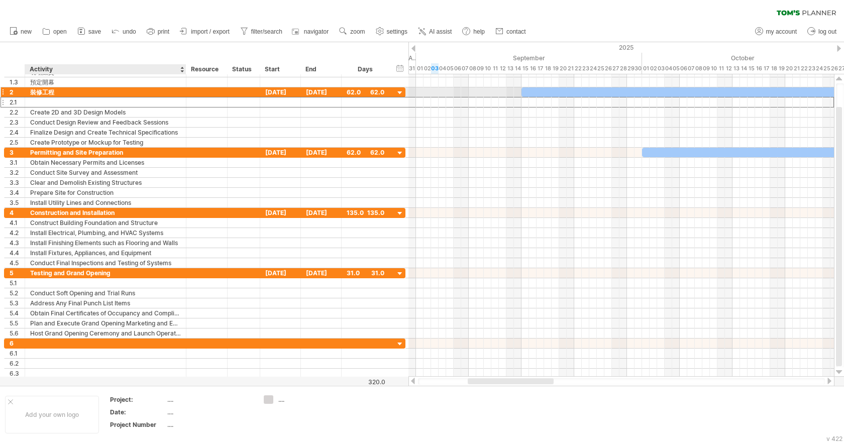
type input "*"
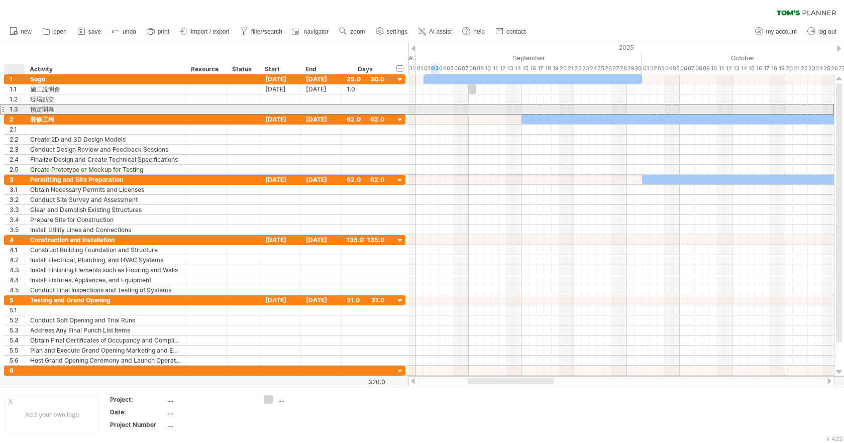
click at [8, 110] on div "1.3" at bounding box center [15, 109] width 21 height 10
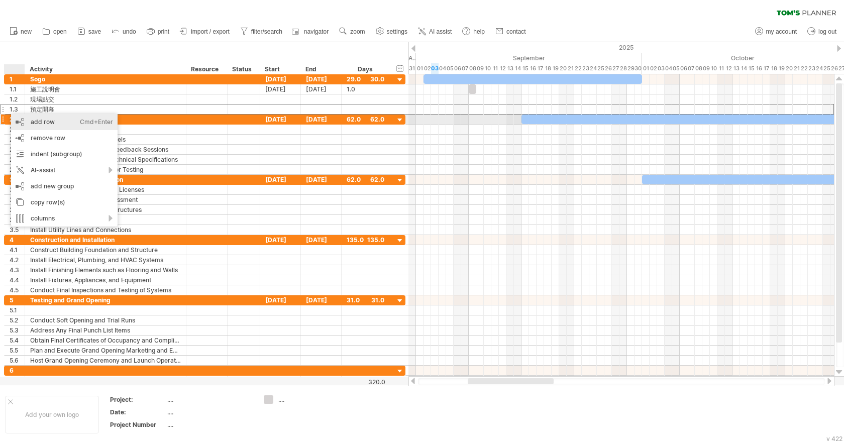
click at [45, 125] on div "add row Ctrl+Enter Cmd+Enter" at bounding box center [64, 122] width 106 height 16
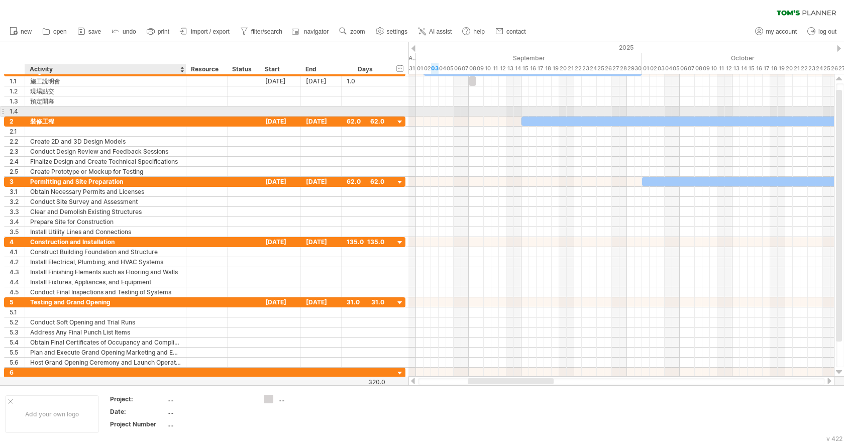
click at [38, 109] on div at bounding box center [105, 111] width 151 height 10
type input "*"
click at [61, 112] on div "現場消防" at bounding box center [105, 111] width 151 height 10
click at [61, 112] on input "****" at bounding box center [105, 111] width 151 height 10
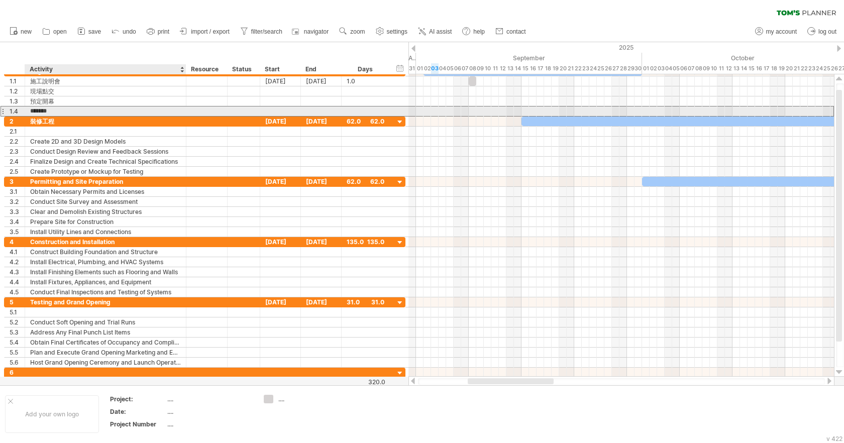
type input "******"
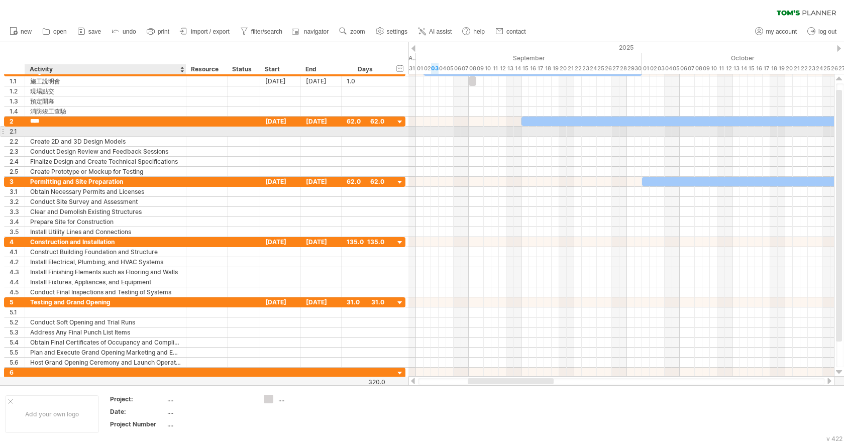
click at [43, 135] on div at bounding box center [105, 132] width 151 height 10
type input "*"
type input "****"
type input "*"
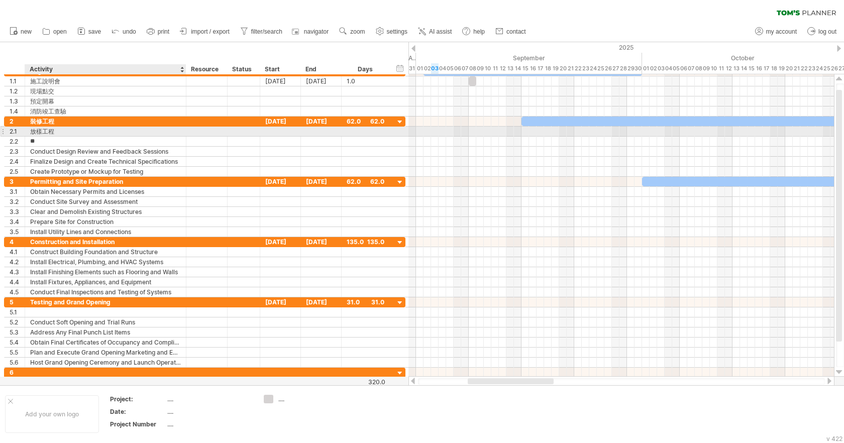
type input "**"
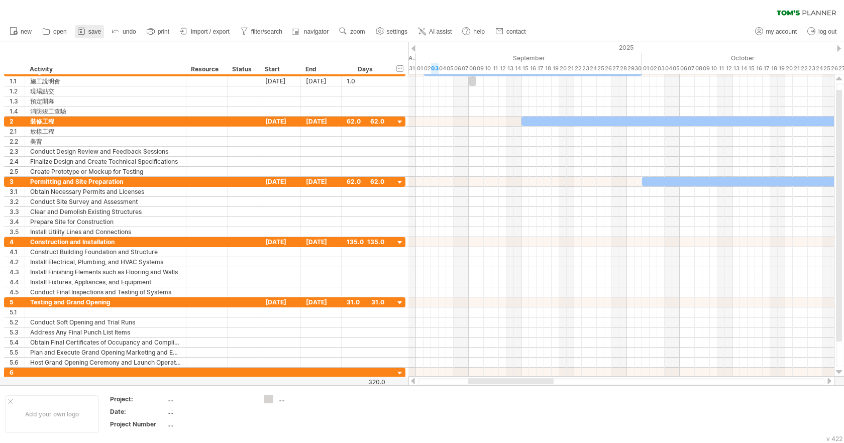
click at [94, 35] on link "save" at bounding box center [89, 31] width 29 height 13
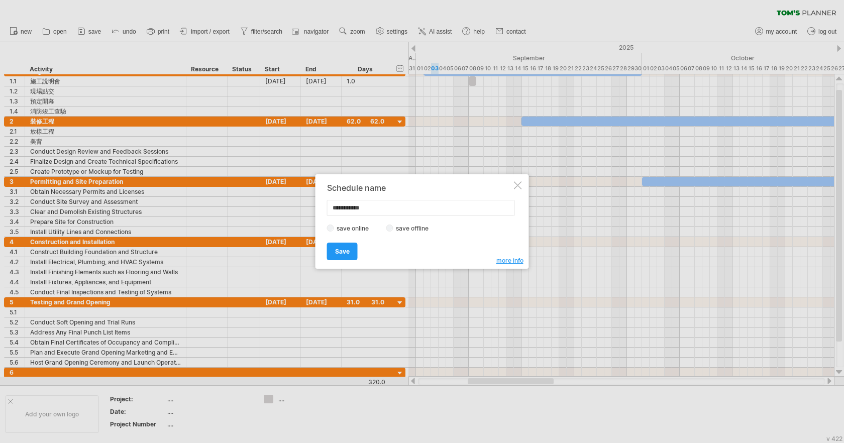
click at [386, 228] on div "save online save offline" at bounding box center [419, 229] width 185 height 10
click at [342, 251] on span "Save" at bounding box center [342, 252] width 15 height 8
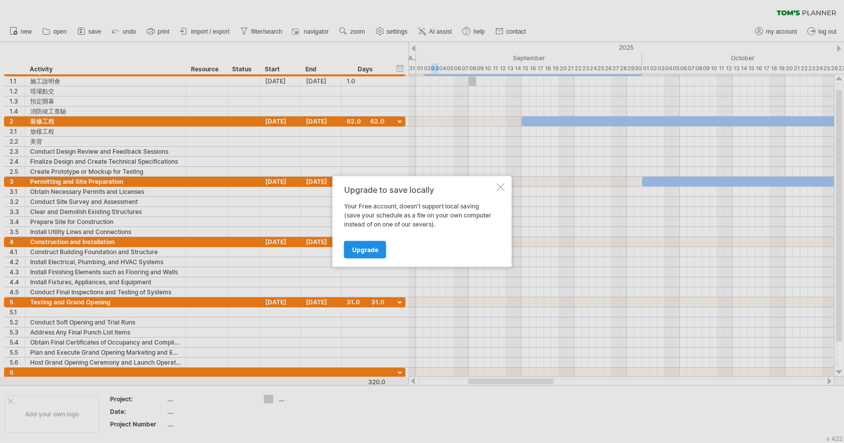
click at [363, 254] on link "Upgrade" at bounding box center [365, 250] width 42 height 18
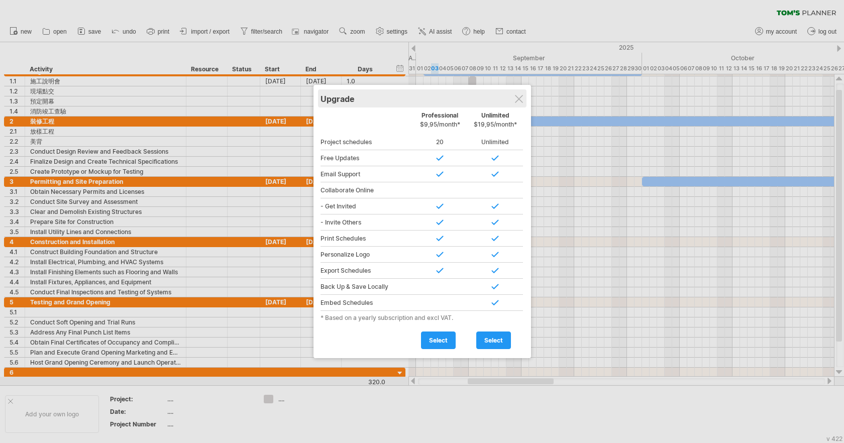
click at [511, 104] on div "Upgrade" at bounding box center [421, 98] width 203 height 18
click at [519, 103] on div "Upgrade" at bounding box center [421, 98] width 203 height 18
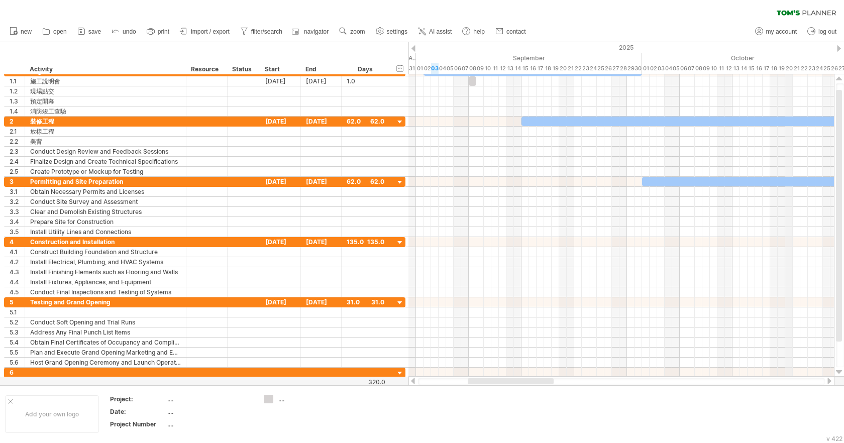
drag, startPoint x: 840, startPoint y: 51, endPoint x: 786, endPoint y: 54, distance: 54.3
click at [786, 54] on div "Trying to reach [DOMAIN_NAME] Connected again... 0% clear filter new 1" at bounding box center [422, 221] width 844 height 443
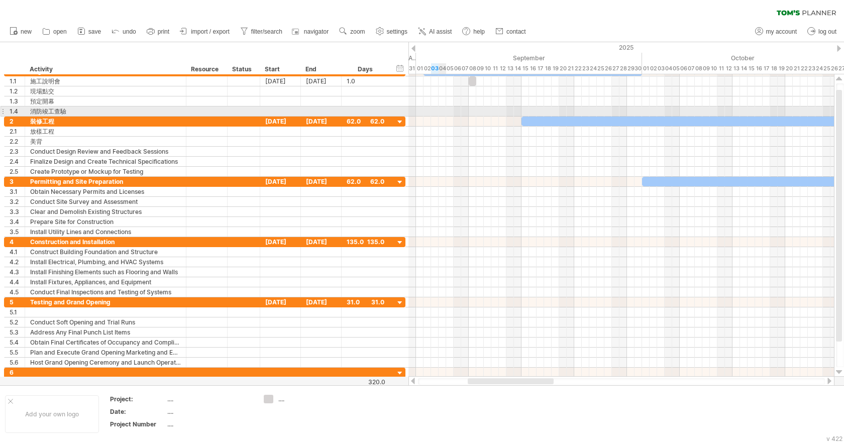
click at [444, 109] on div at bounding box center [620, 111] width 425 height 10
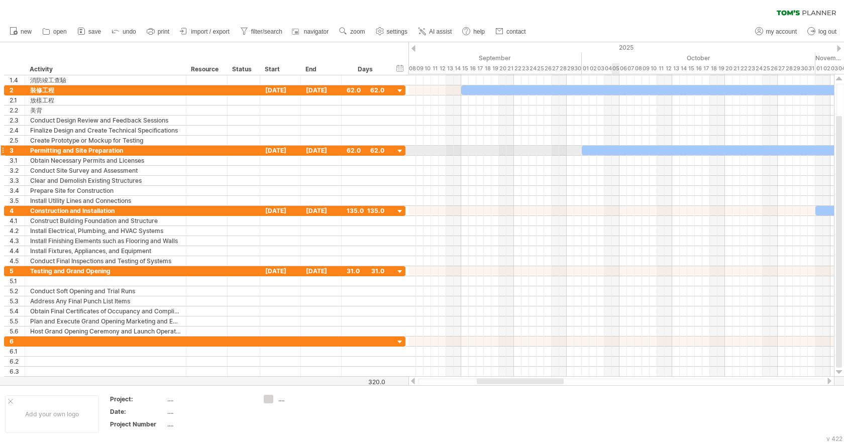
click at [614, 151] on div at bounding box center [815, 151] width 467 height 10
click at [398, 67] on div "hide start/end/duration show start/end/duration" at bounding box center [400, 68] width 10 height 11
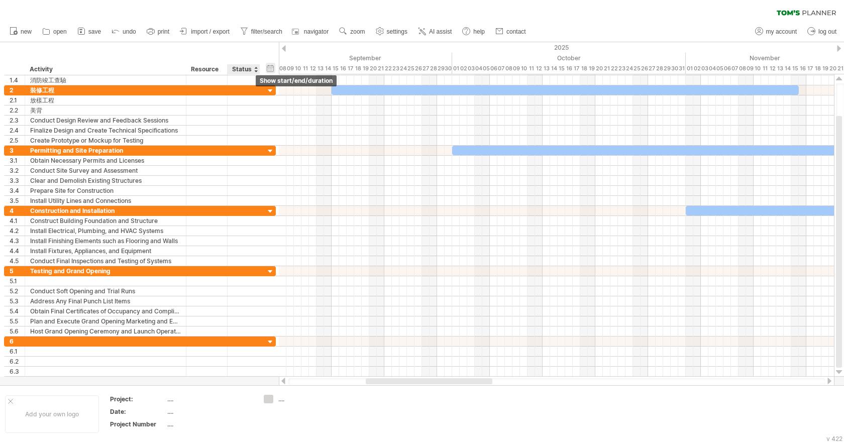
click at [270, 67] on div "hide start/end/duration show start/end/duration" at bounding box center [271, 68] width 10 height 11
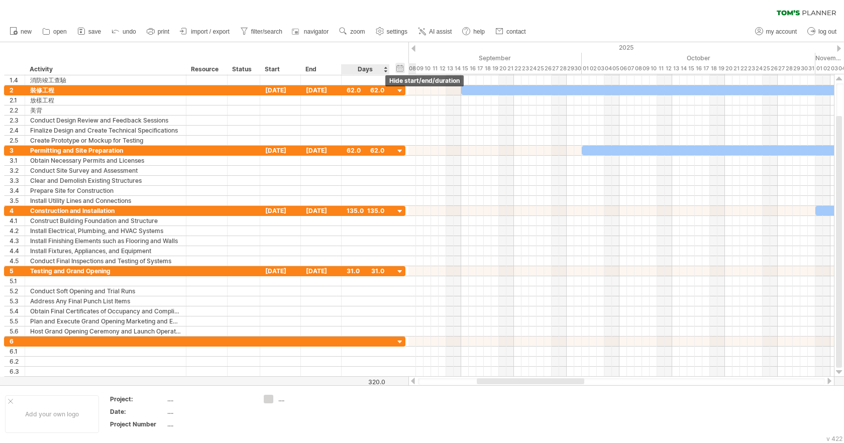
click at [401, 71] on div "hide start/end/duration show start/end/duration" at bounding box center [400, 68] width 10 height 11
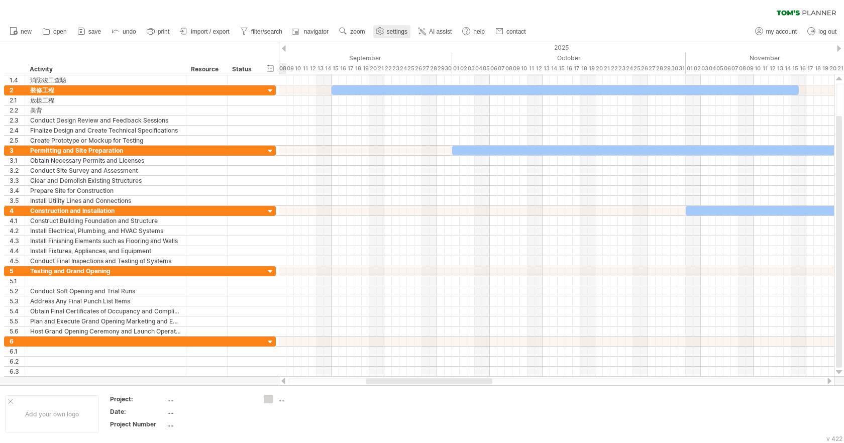
click at [402, 32] on span "settings" at bounding box center [397, 31] width 21 height 7
select select "*"
select select "**"
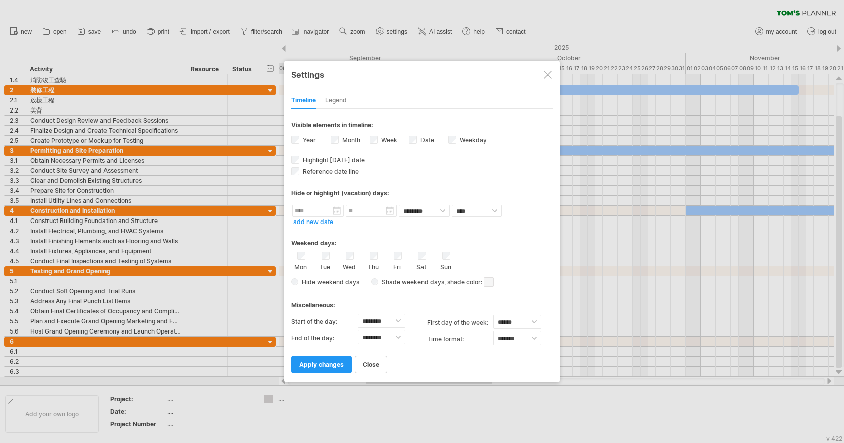
click at [546, 74] on div at bounding box center [548, 75] width 8 height 8
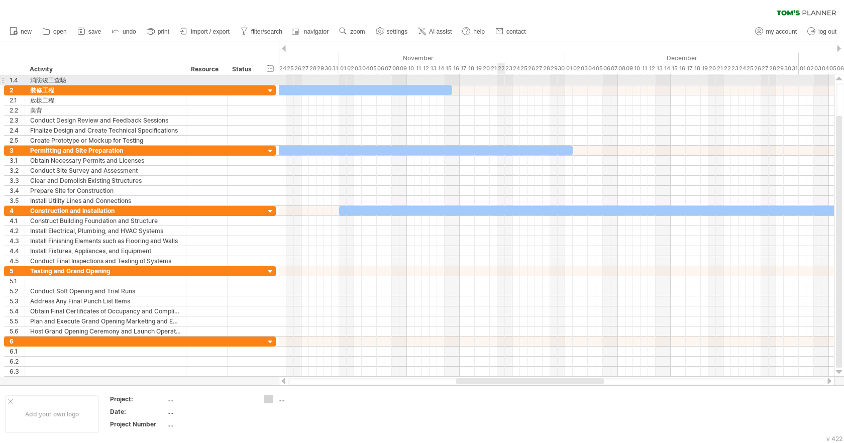
drag, startPoint x: 842, startPoint y: 49, endPoint x: 476, endPoint y: 77, distance: 367.2
click at [476, 77] on div "Trying to reach [DOMAIN_NAME] Connected again... 0% clear filter new 1" at bounding box center [422, 221] width 844 height 443
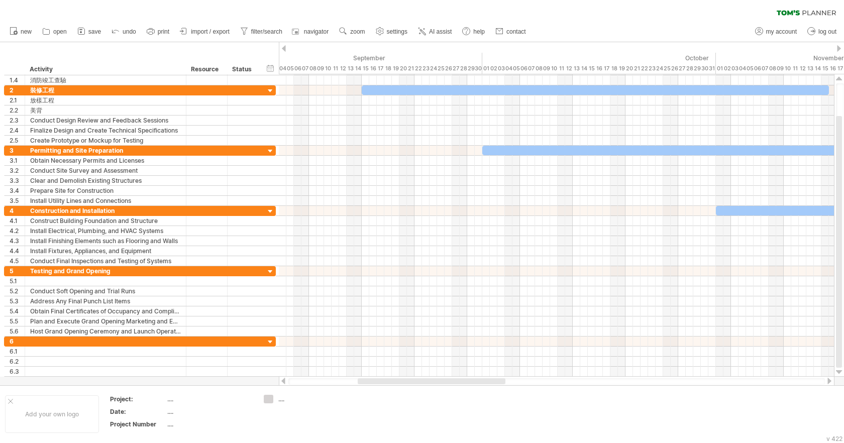
drag, startPoint x: 444, startPoint y: 50, endPoint x: 843, endPoint y: 26, distance: 400.5
click at [843, 27] on div "Trying to reach [DOMAIN_NAME] Connected again... 0% clear filter new 1" at bounding box center [422, 221] width 844 height 443
click at [274, 66] on div "hide start/end/duration show start/end/duration" at bounding box center [271, 68] width 10 height 11
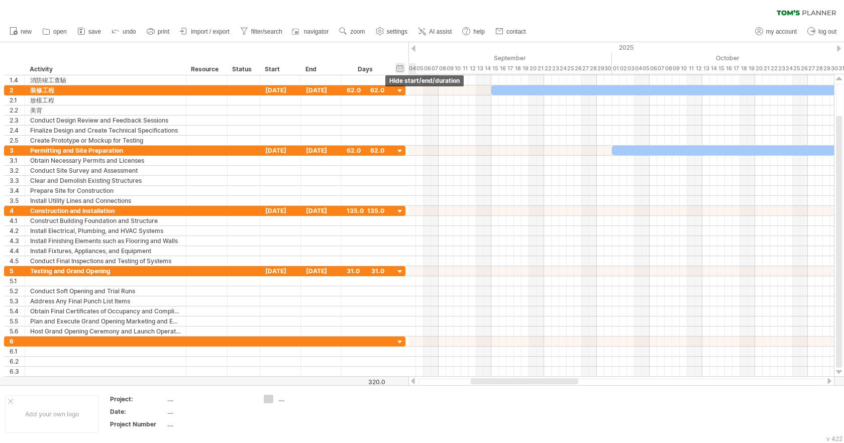
click at [403, 67] on div "hide start/end/duration show start/end/duration" at bounding box center [400, 68] width 10 height 11
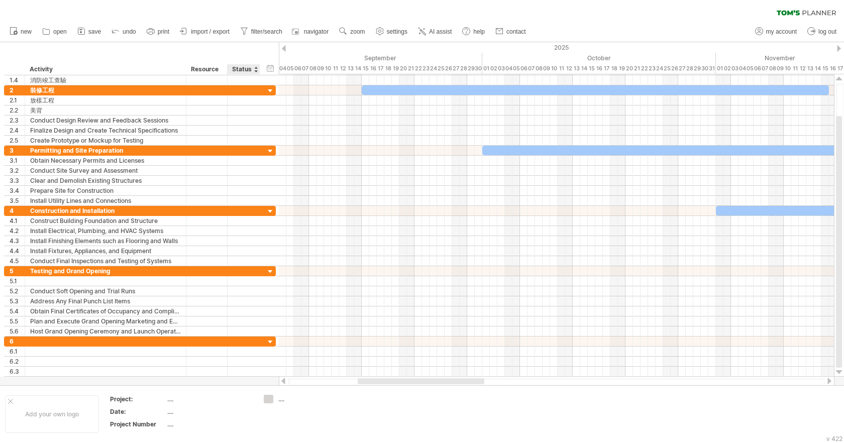
click at [243, 70] on div "Status" at bounding box center [243, 69] width 22 height 10
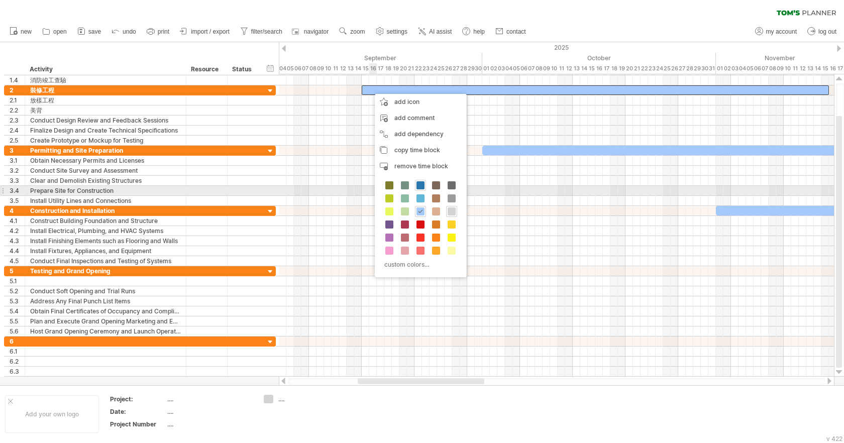
click at [422, 188] on span at bounding box center [420, 185] width 8 height 8
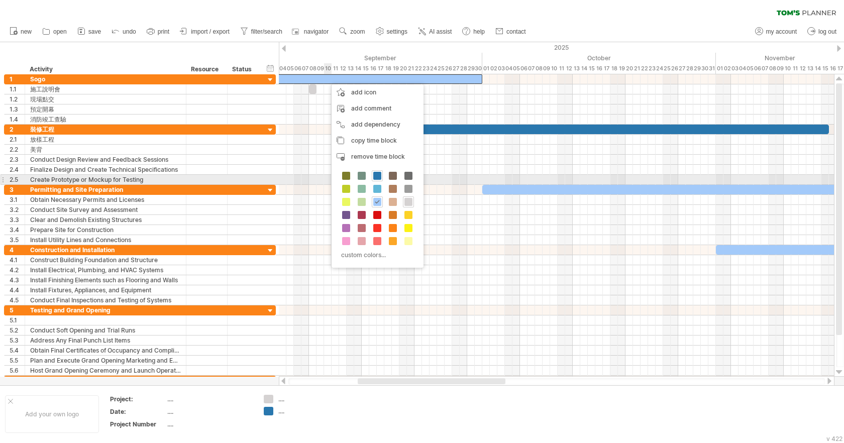
click at [352, 176] on div "custom colors..." at bounding box center [378, 216] width 92 height 103
click at [345, 175] on span at bounding box center [346, 176] width 8 height 8
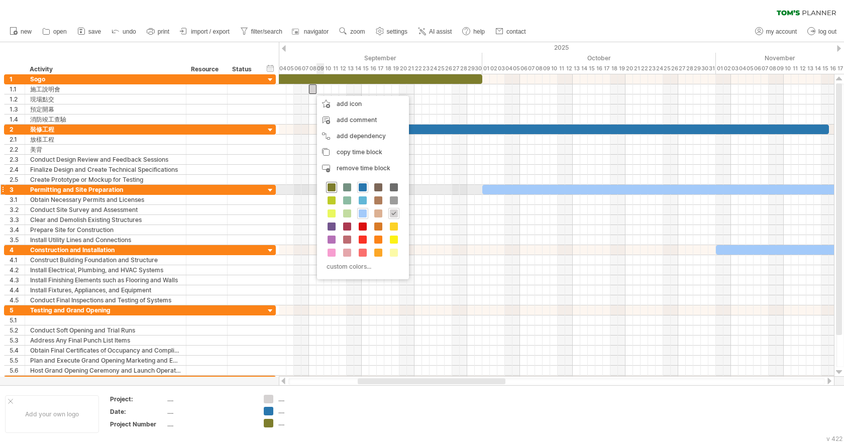
click at [329, 190] on span at bounding box center [332, 187] width 8 height 8
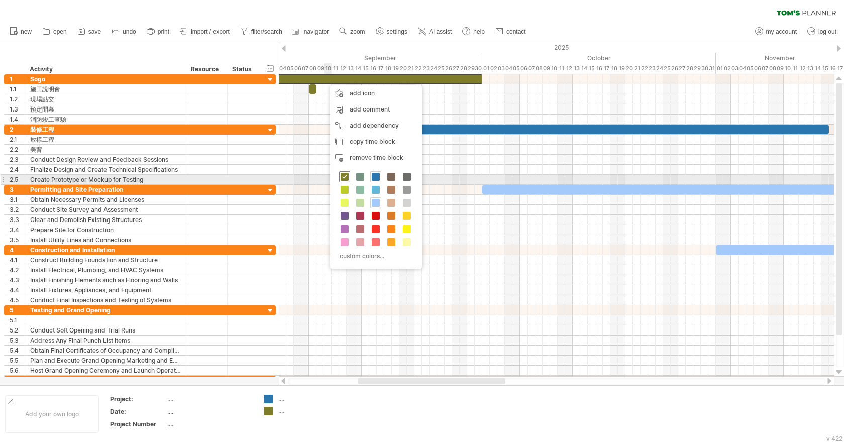
click at [345, 179] on span at bounding box center [345, 177] width 8 height 8
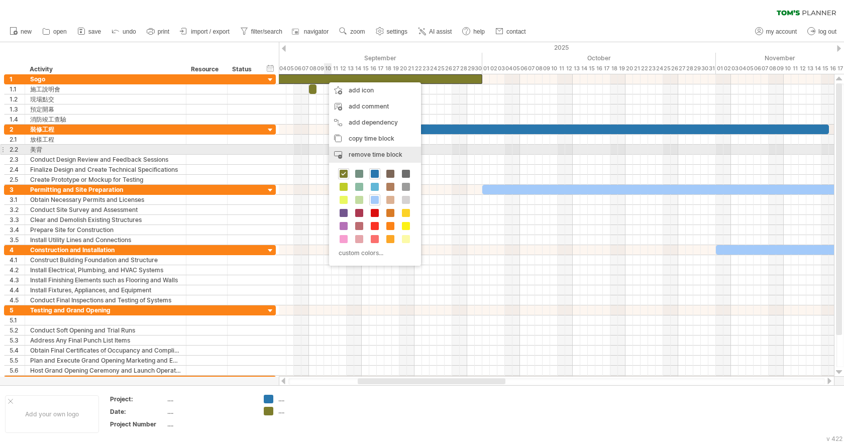
click at [358, 154] on span "remove time block" at bounding box center [376, 155] width 54 height 8
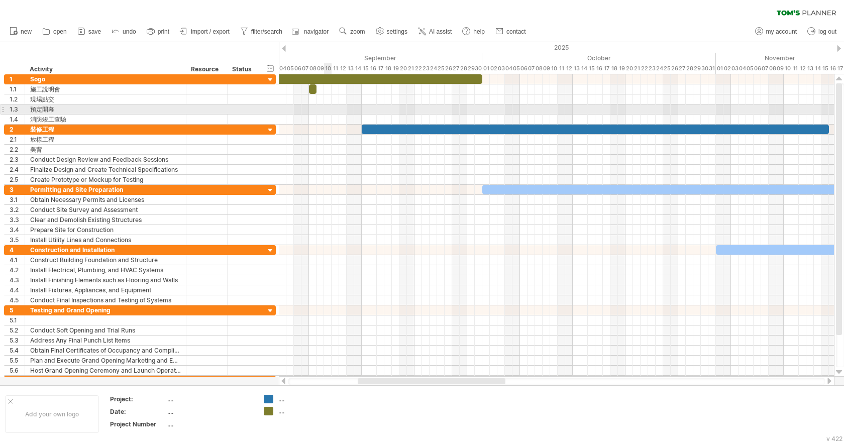
click at [330, 113] on div at bounding box center [556, 109] width 555 height 10
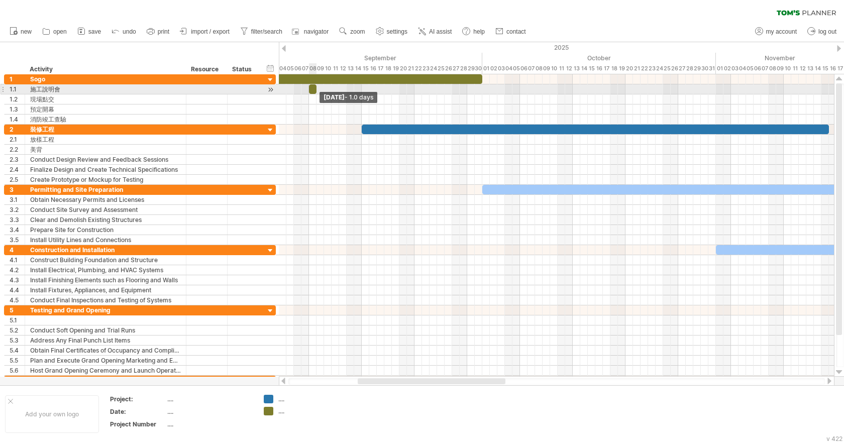
click at [315, 93] on span at bounding box center [316, 89] width 4 height 10
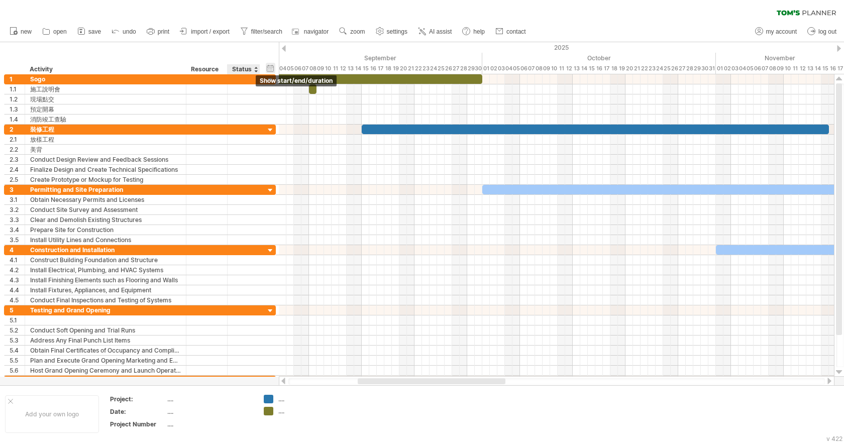
click at [274, 68] on div "hide start/end/duration show start/end/duration" at bounding box center [271, 68] width 10 height 11
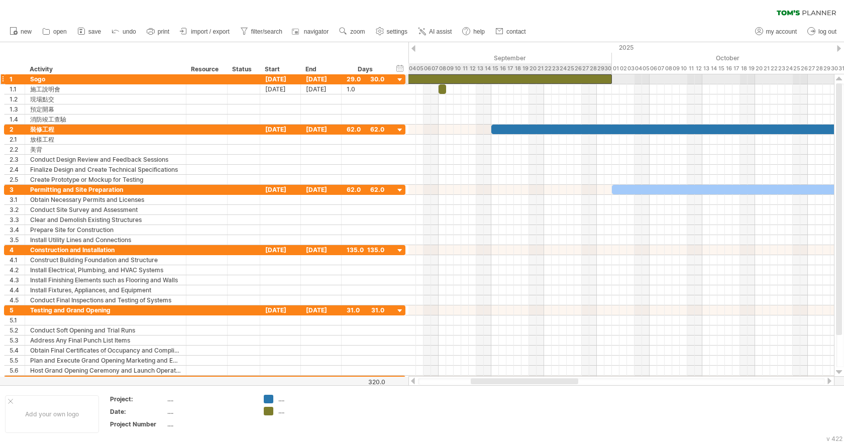
click at [582, 77] on div at bounding box center [502, 79] width 219 height 10
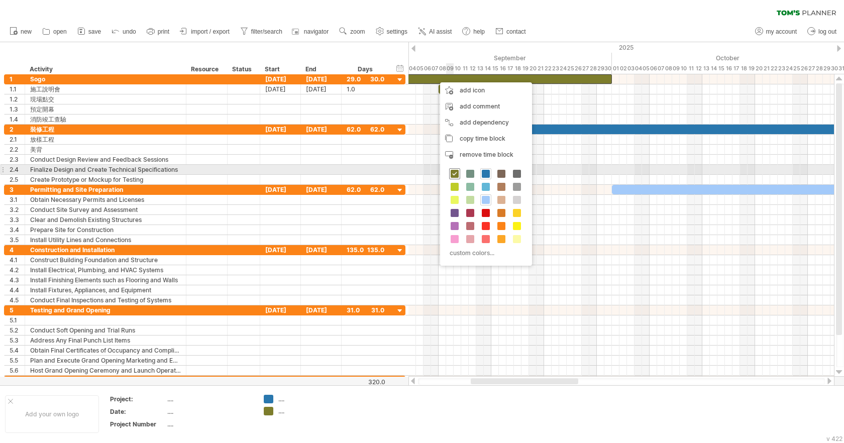
click at [453, 175] on span at bounding box center [455, 174] width 8 height 8
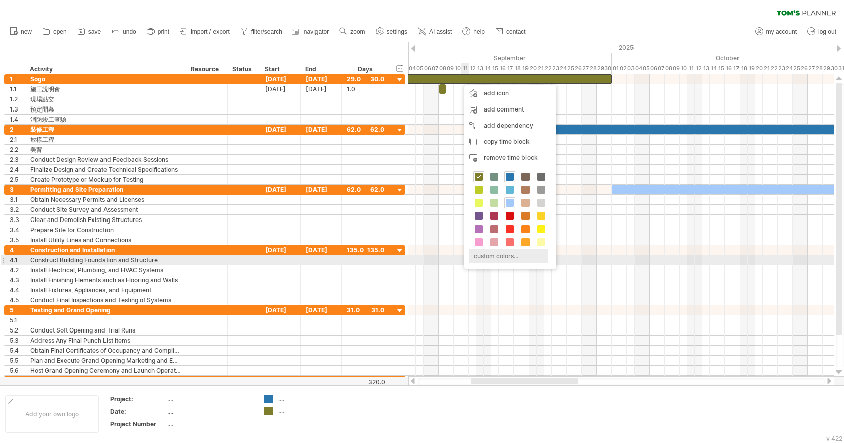
click at [490, 259] on div "custom colors..." at bounding box center [508, 256] width 79 height 14
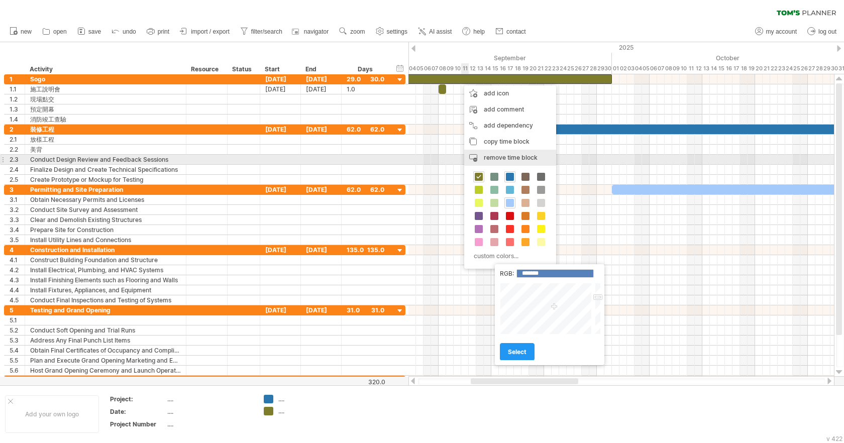
click at [501, 157] on span "remove time block" at bounding box center [511, 158] width 54 height 8
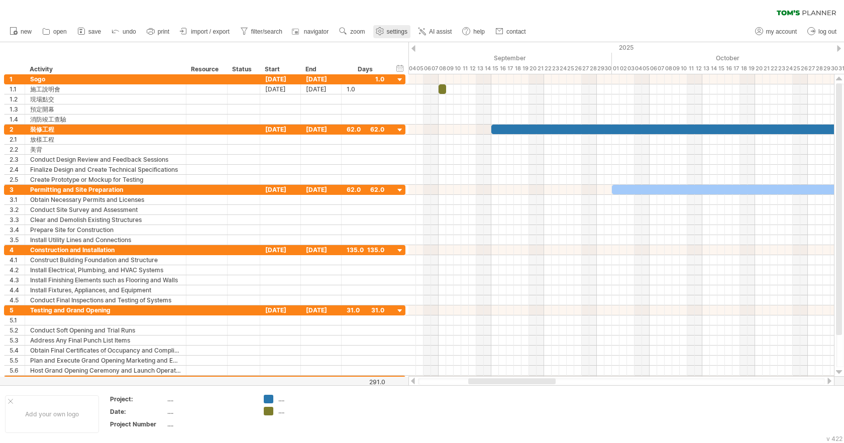
click at [403, 33] on span "settings" at bounding box center [397, 31] width 21 height 7
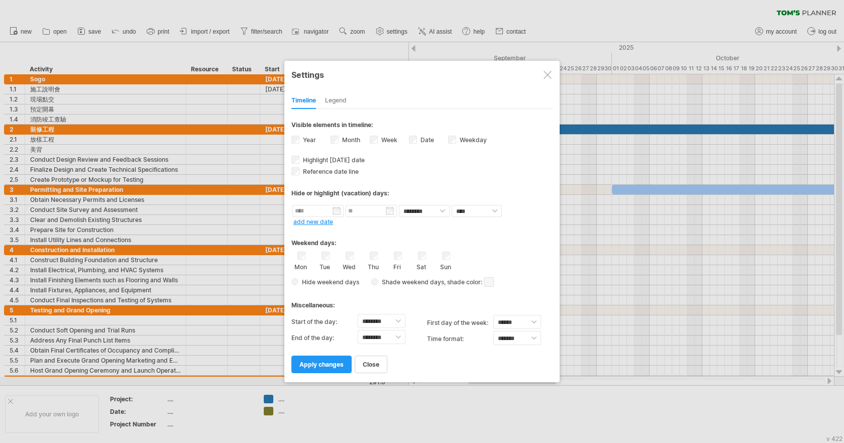
click at [339, 103] on div "Legend" at bounding box center [336, 101] width 22 height 16
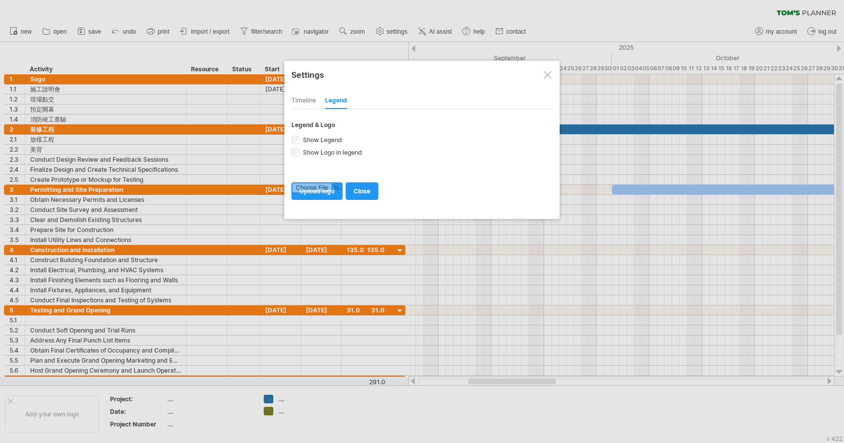
click at [306, 103] on div "Timeline" at bounding box center [303, 101] width 25 height 16
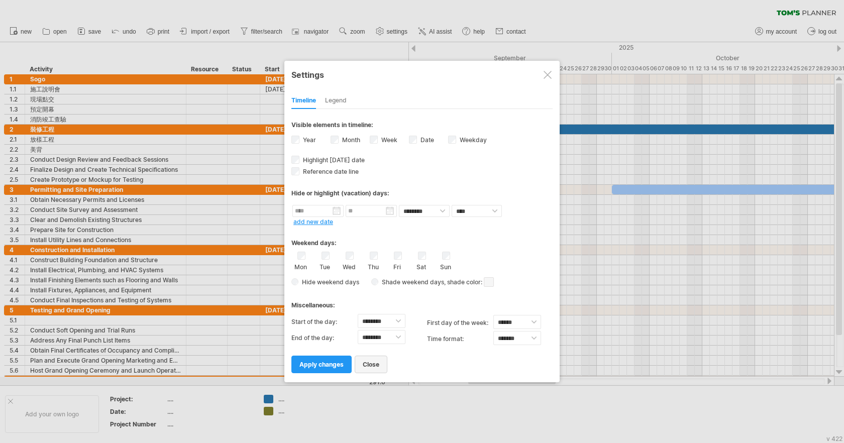
click at [371, 364] on span "close" at bounding box center [371, 365] width 17 height 8
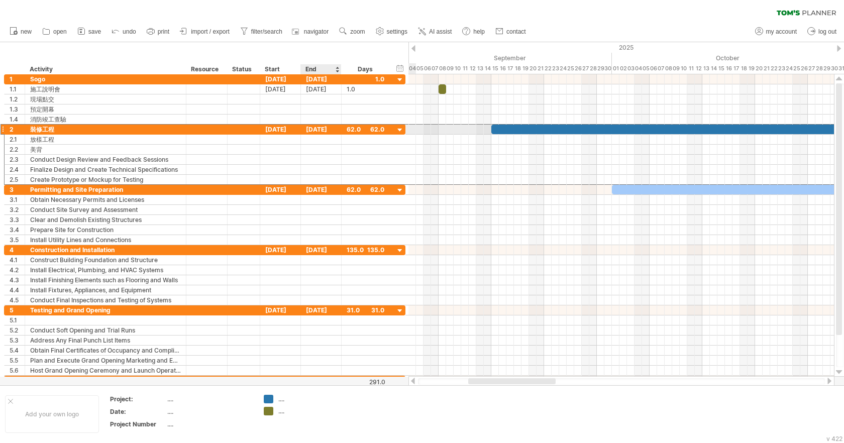
click at [330, 125] on div "[DATE]" at bounding box center [321, 130] width 41 height 10
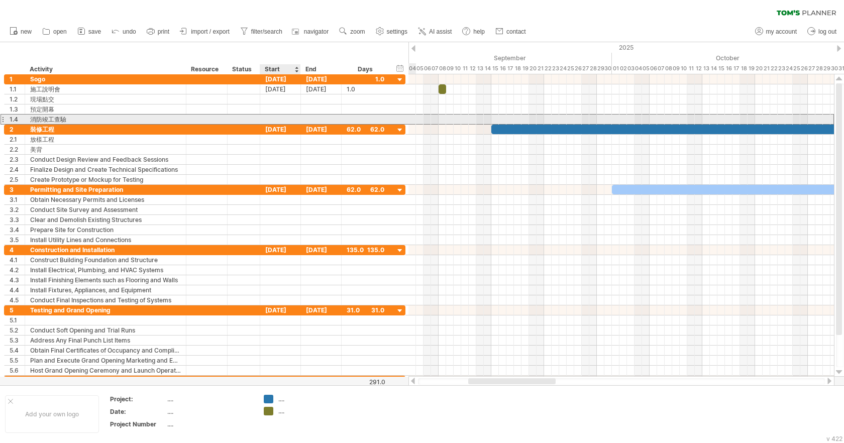
click at [288, 116] on div at bounding box center [280, 120] width 41 height 10
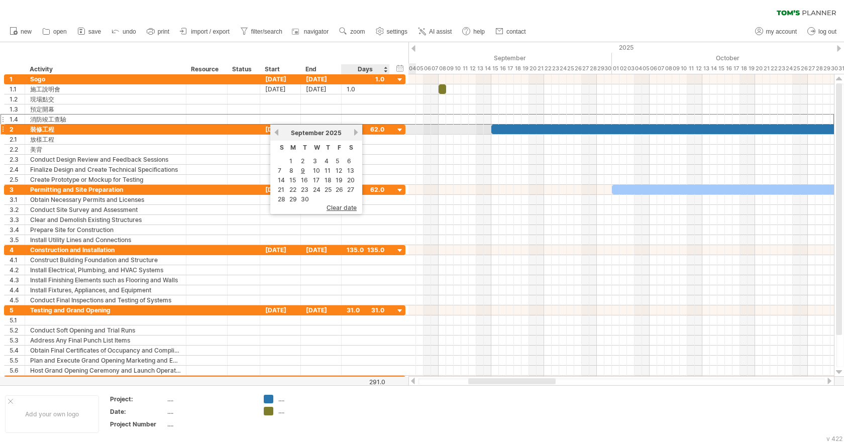
click at [355, 133] on link "next" at bounding box center [356, 133] width 8 height 8
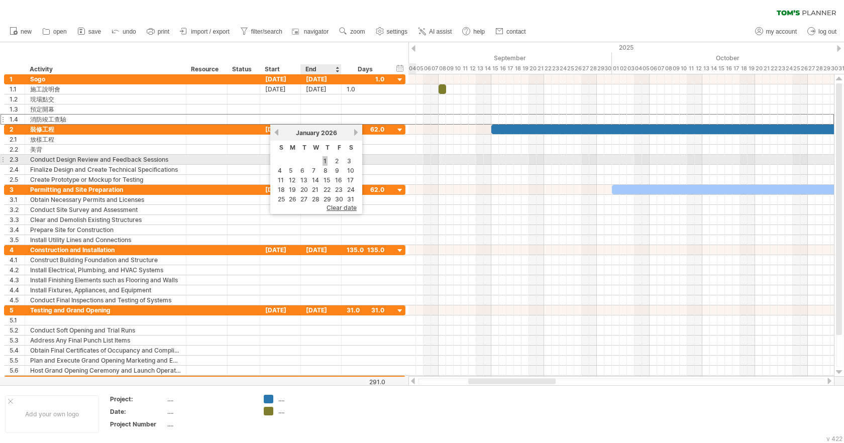
click at [324, 163] on link "1" at bounding box center [324, 161] width 5 height 10
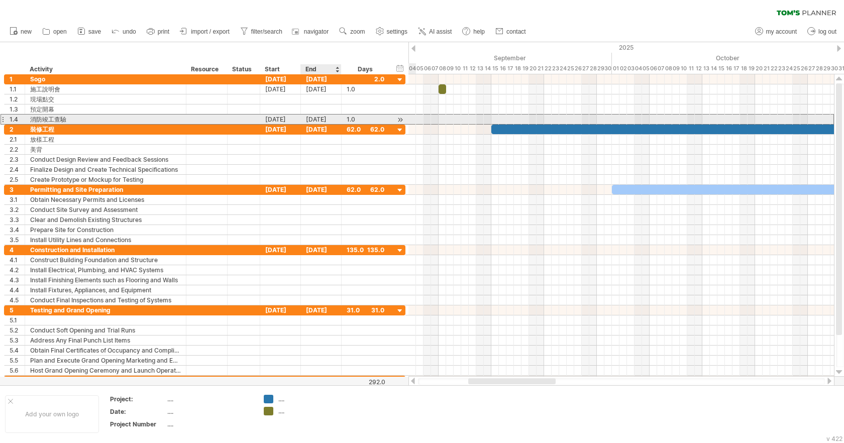
click at [335, 120] on div "[DATE]" at bounding box center [321, 120] width 41 height 10
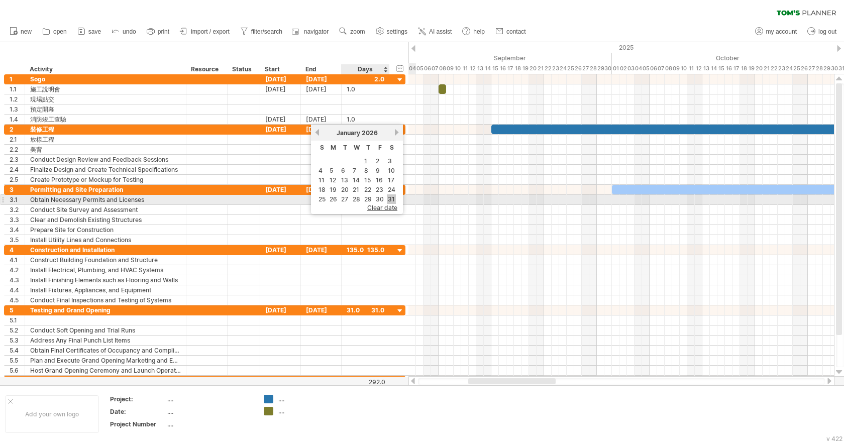
click at [390, 196] on link "31" at bounding box center [391, 199] width 9 height 10
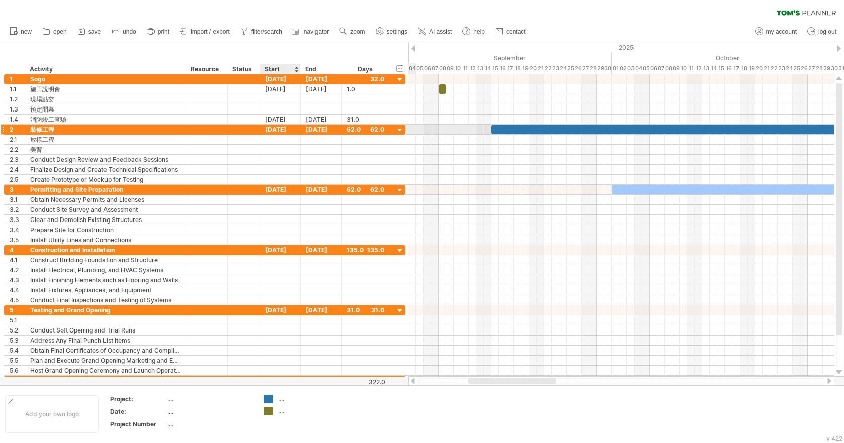
click at [294, 125] on div "[DATE]" at bounding box center [280, 130] width 41 height 10
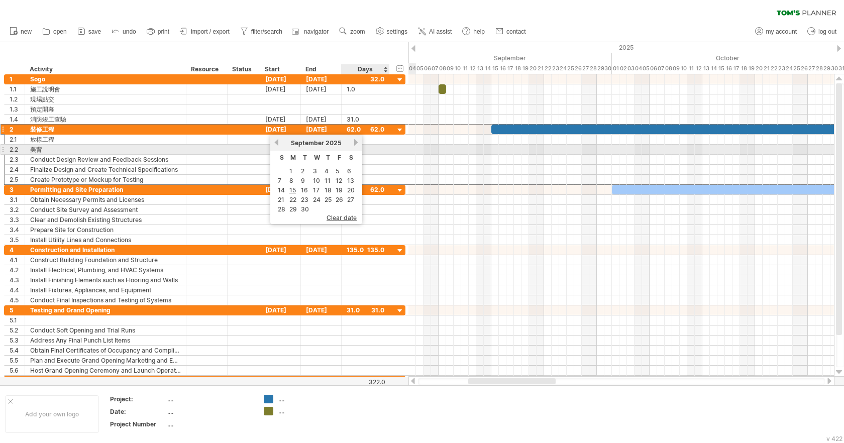
click at [358, 144] on link "next" at bounding box center [356, 143] width 8 height 8
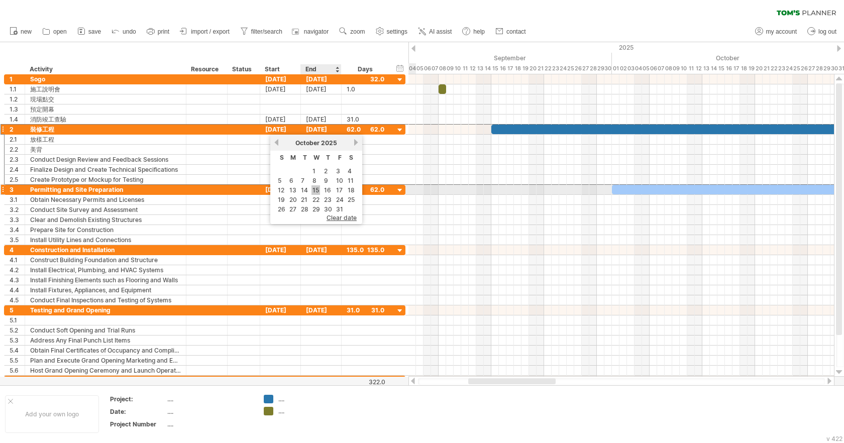
click at [314, 188] on link "15" at bounding box center [315, 190] width 9 height 10
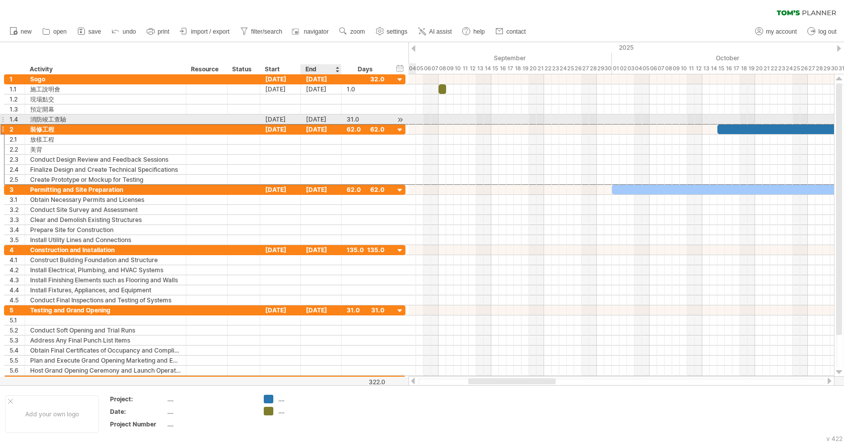
click at [324, 118] on div "[DATE]" at bounding box center [321, 120] width 41 height 10
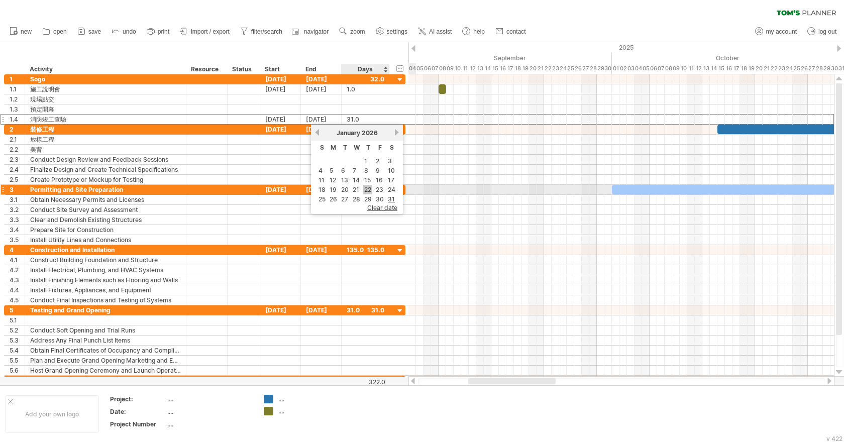
click at [365, 187] on link "22" at bounding box center [367, 190] width 9 height 10
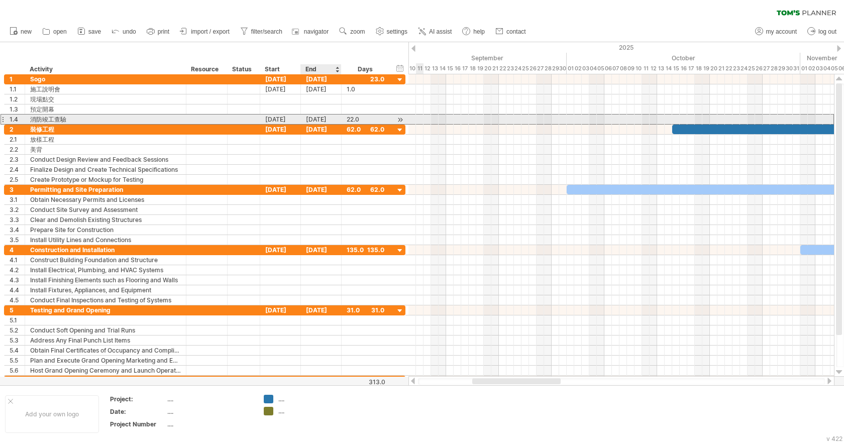
click at [333, 119] on div "[DATE]" at bounding box center [321, 120] width 41 height 10
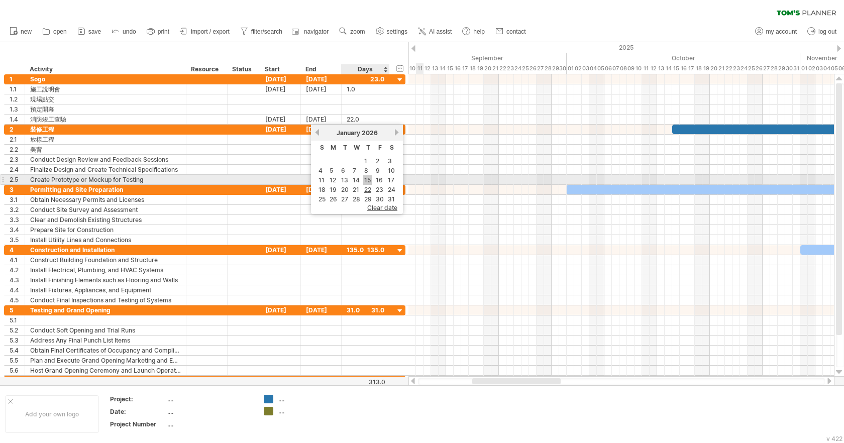
click at [368, 181] on link "15" at bounding box center [367, 180] width 9 height 10
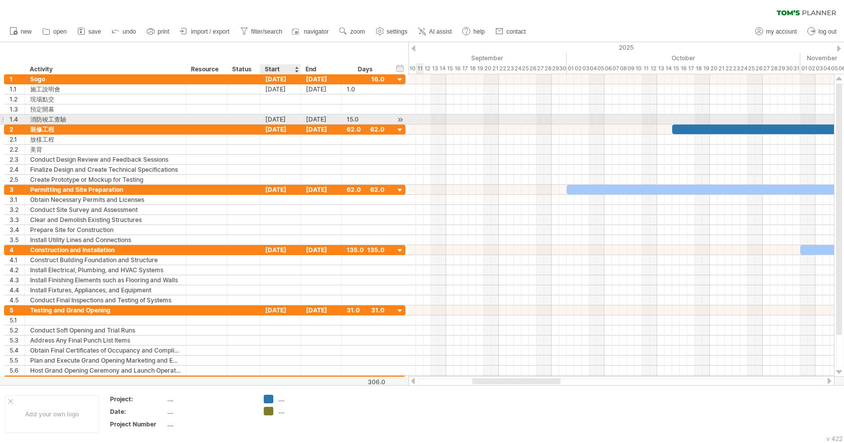
click at [277, 118] on div "[DATE]" at bounding box center [280, 120] width 41 height 10
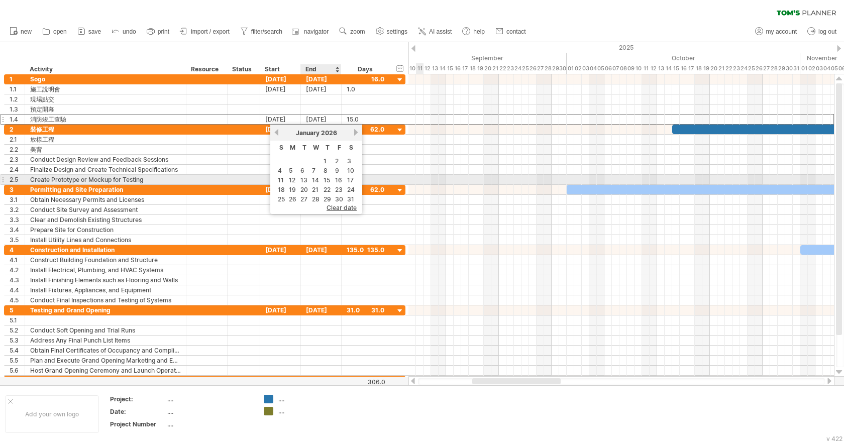
click at [332, 180] on td "15" at bounding box center [327, 180] width 11 height 9
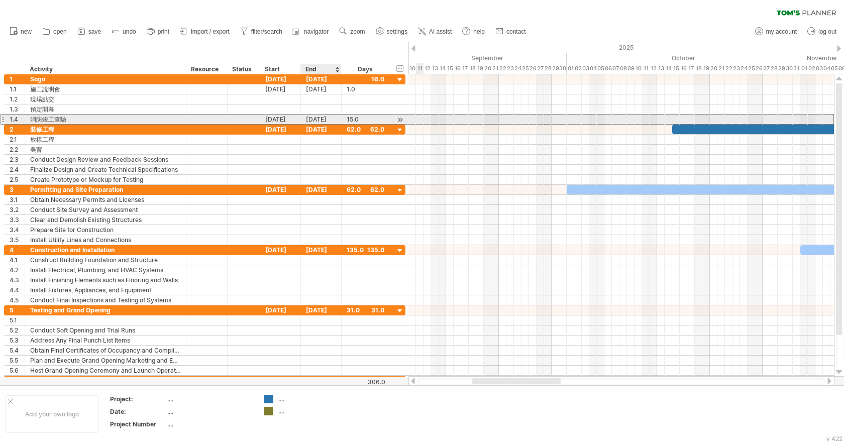
click at [331, 117] on div "[DATE]" at bounding box center [321, 120] width 41 height 10
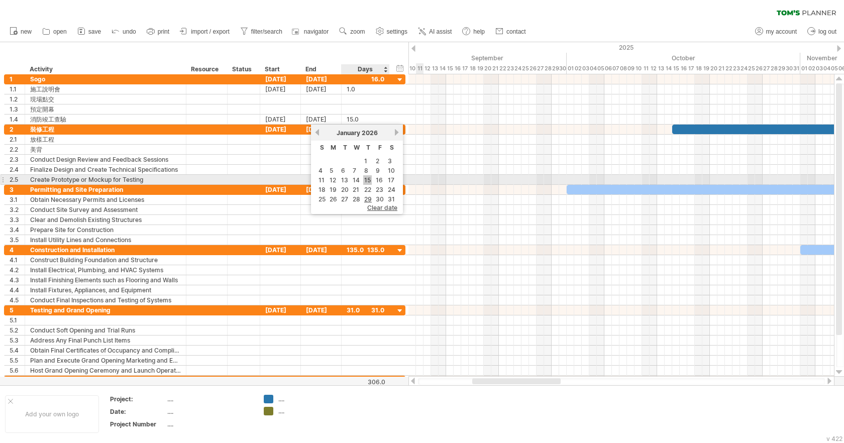
click at [367, 183] on link "15" at bounding box center [367, 180] width 9 height 10
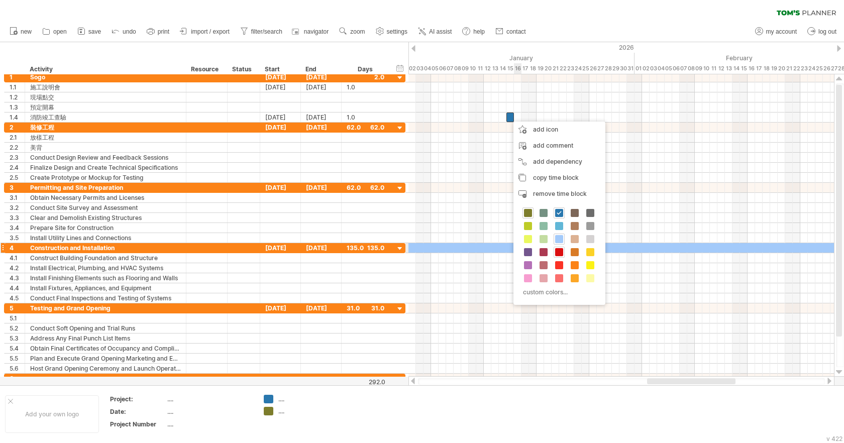
click at [563, 247] on div at bounding box center [559, 252] width 11 height 11
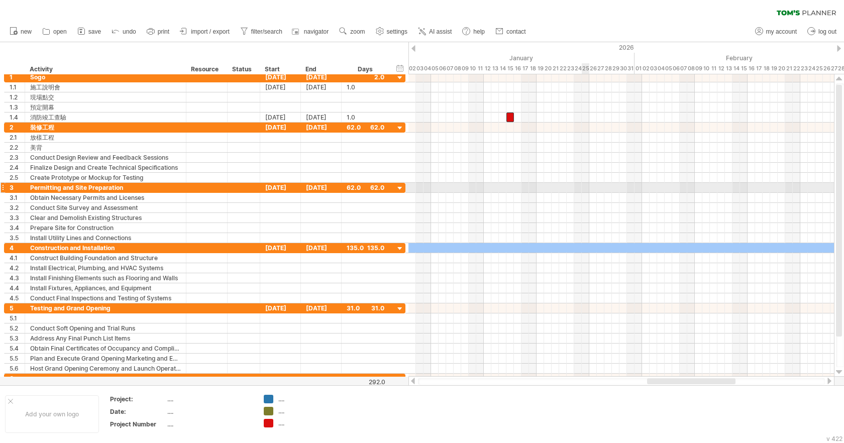
click at [589, 190] on div at bounding box center [620, 188] width 425 height 10
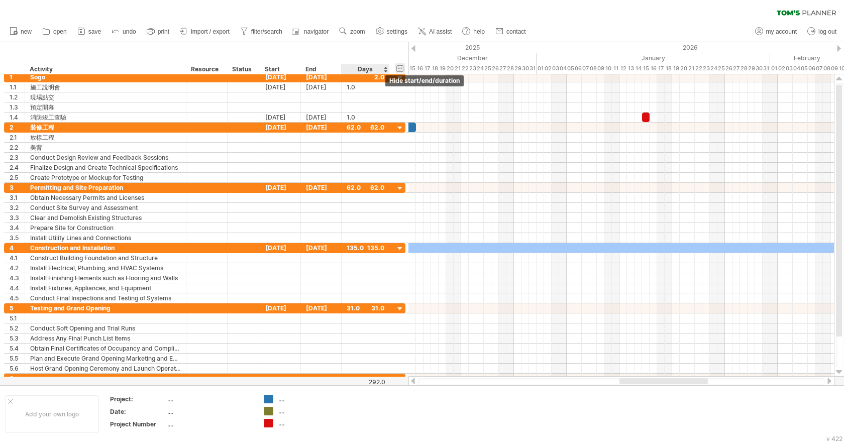
click at [395, 69] on div "hide start/end/duration show start/end/duration" at bounding box center [400, 68] width 10 height 11
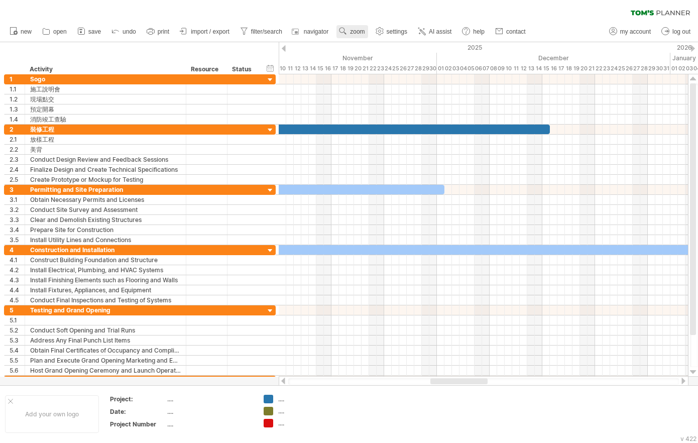
click at [364, 29] on span "zoom" at bounding box center [357, 31] width 15 height 7
click at [391, 38] on div "Month" at bounding box center [397, 42] width 56 height 16
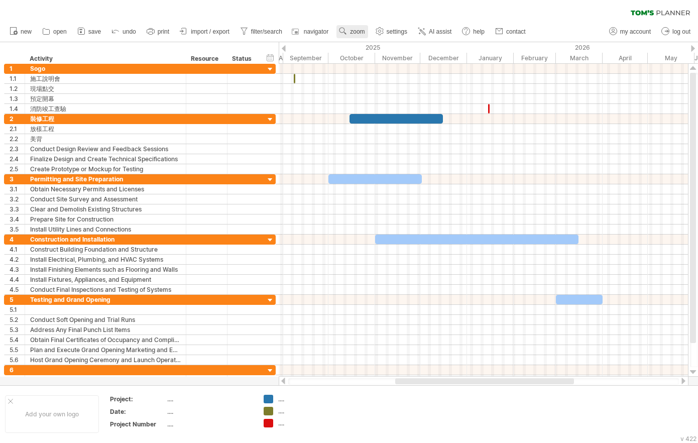
click at [360, 29] on span "zoom" at bounding box center [357, 31] width 15 height 7
click at [390, 57] on div "Week" at bounding box center [393, 58] width 56 height 16
